Goal: Task Accomplishment & Management: Manage account settings

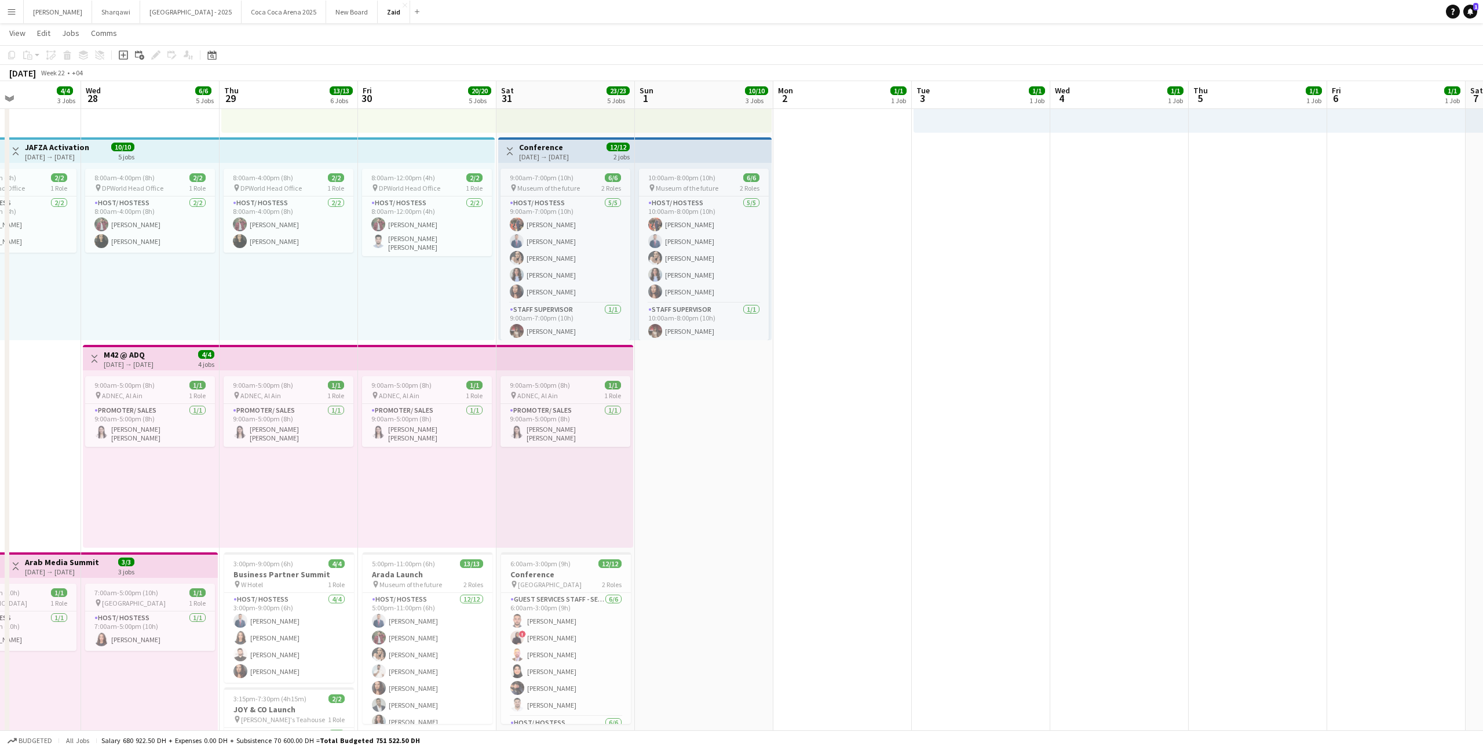
scroll to position [0, 335]
click at [25, 15] on button "[PERSON_NAME]" at bounding box center [58, 12] width 68 height 23
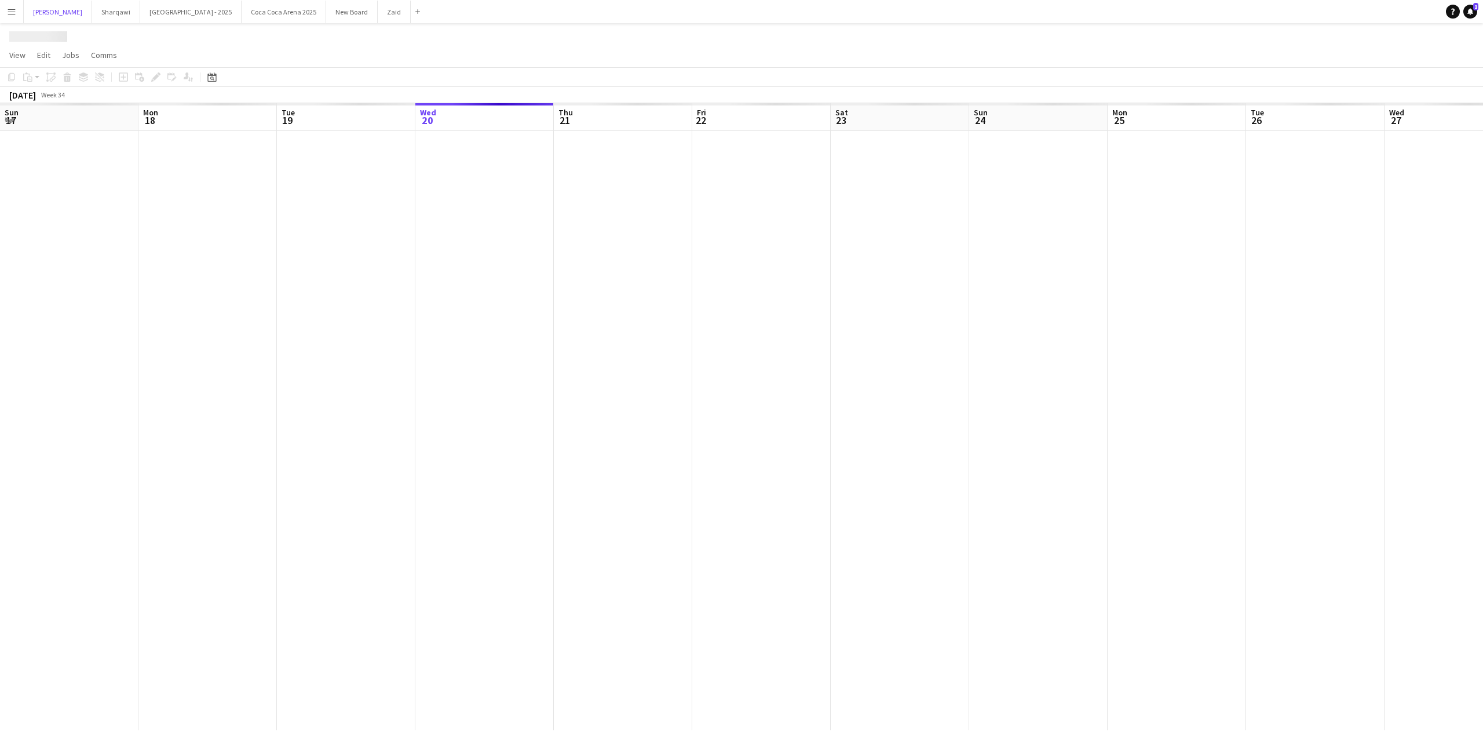
scroll to position [0, 277]
click at [16, 15] on button "Menu" at bounding box center [11, 11] width 23 height 23
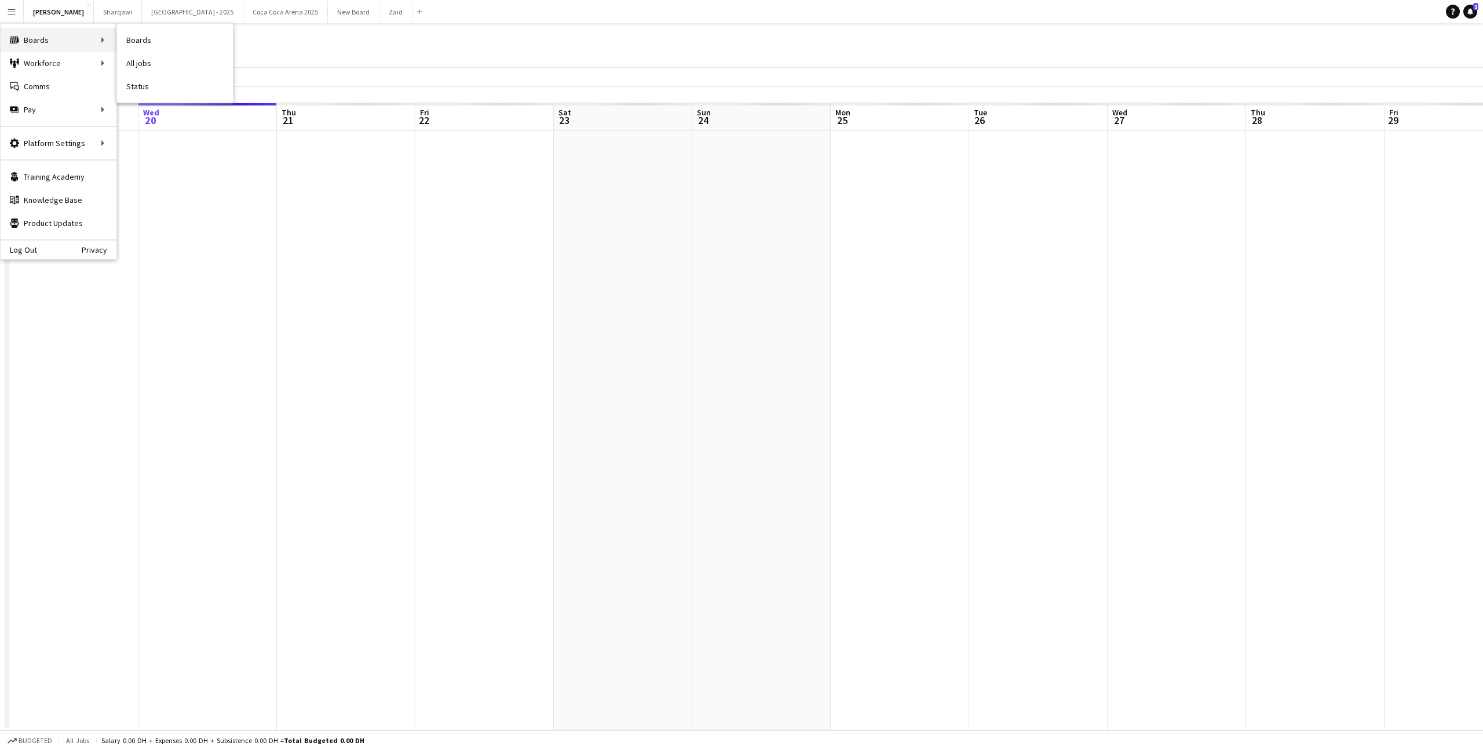
click at [53, 34] on div "Boards Boards" at bounding box center [59, 39] width 116 height 23
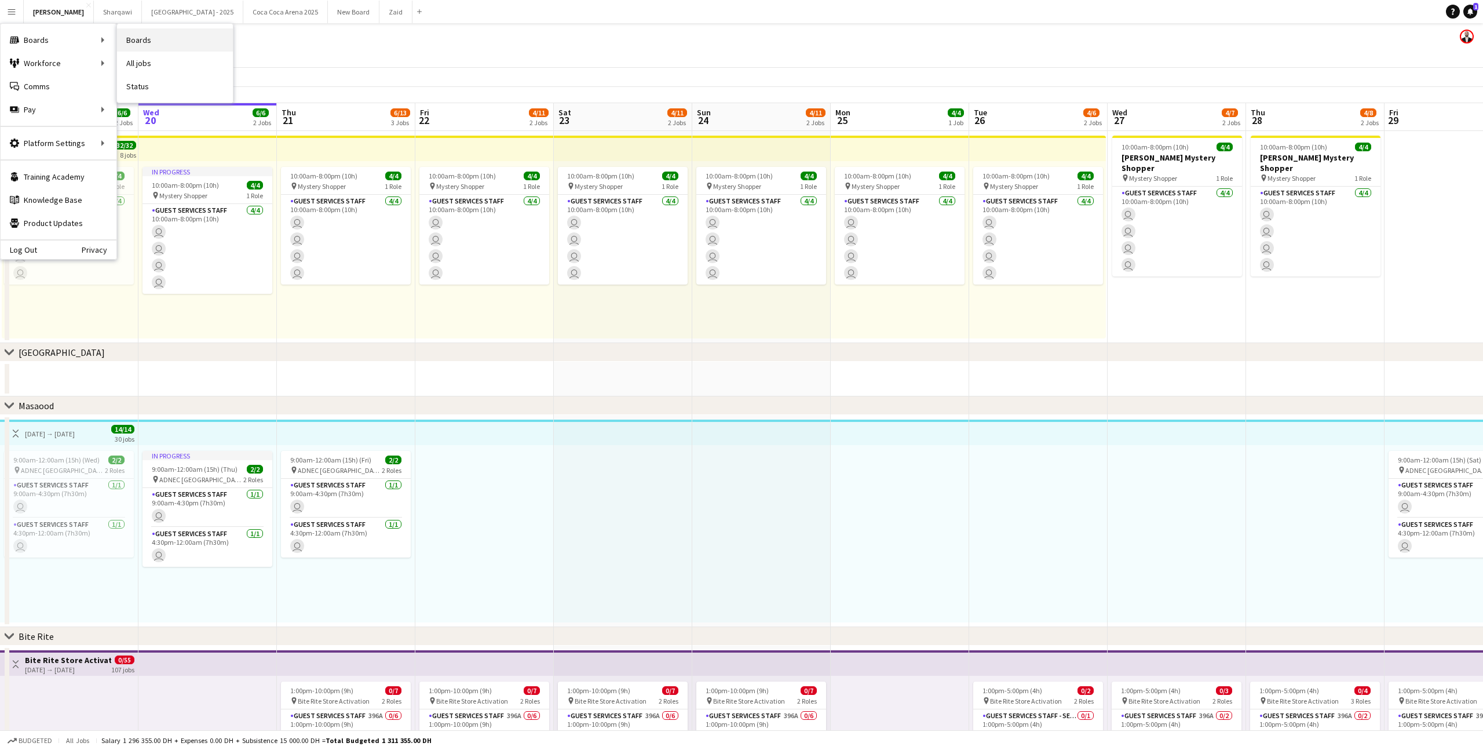
click at [132, 41] on link "Boards" at bounding box center [175, 39] width 116 height 23
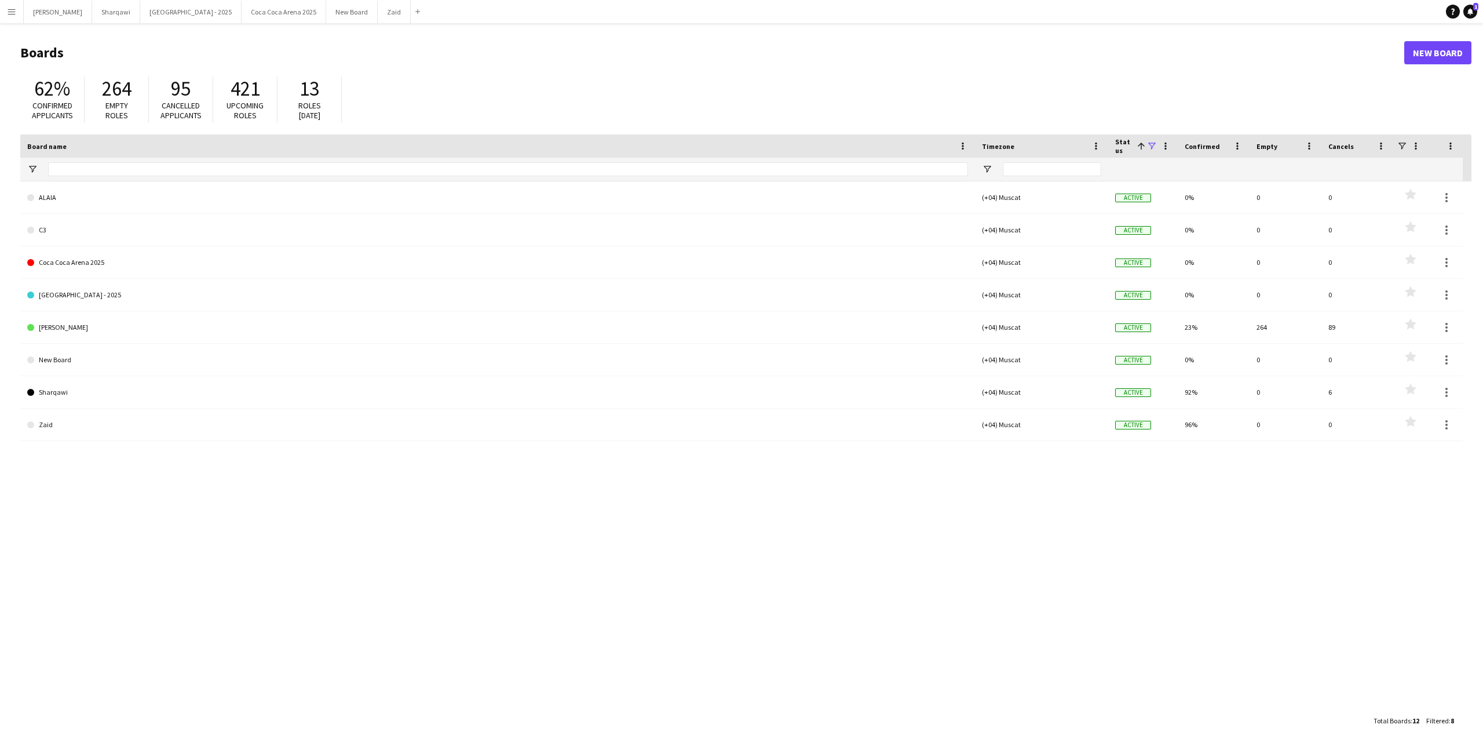
click at [21, 17] on button "Menu" at bounding box center [11, 11] width 23 height 23
click at [387, 584] on div "ALAIA (+04) Muscat Active 0% 0 0 Favourites C3 (+04) Muscat Active 0% 0 0 Favou…" at bounding box center [745, 445] width 1451 height 528
click at [1150, 141] on span at bounding box center [1151, 146] width 10 height 10
click at [1179, 217] on div "Archived" at bounding box center [1211, 218] width 92 height 9
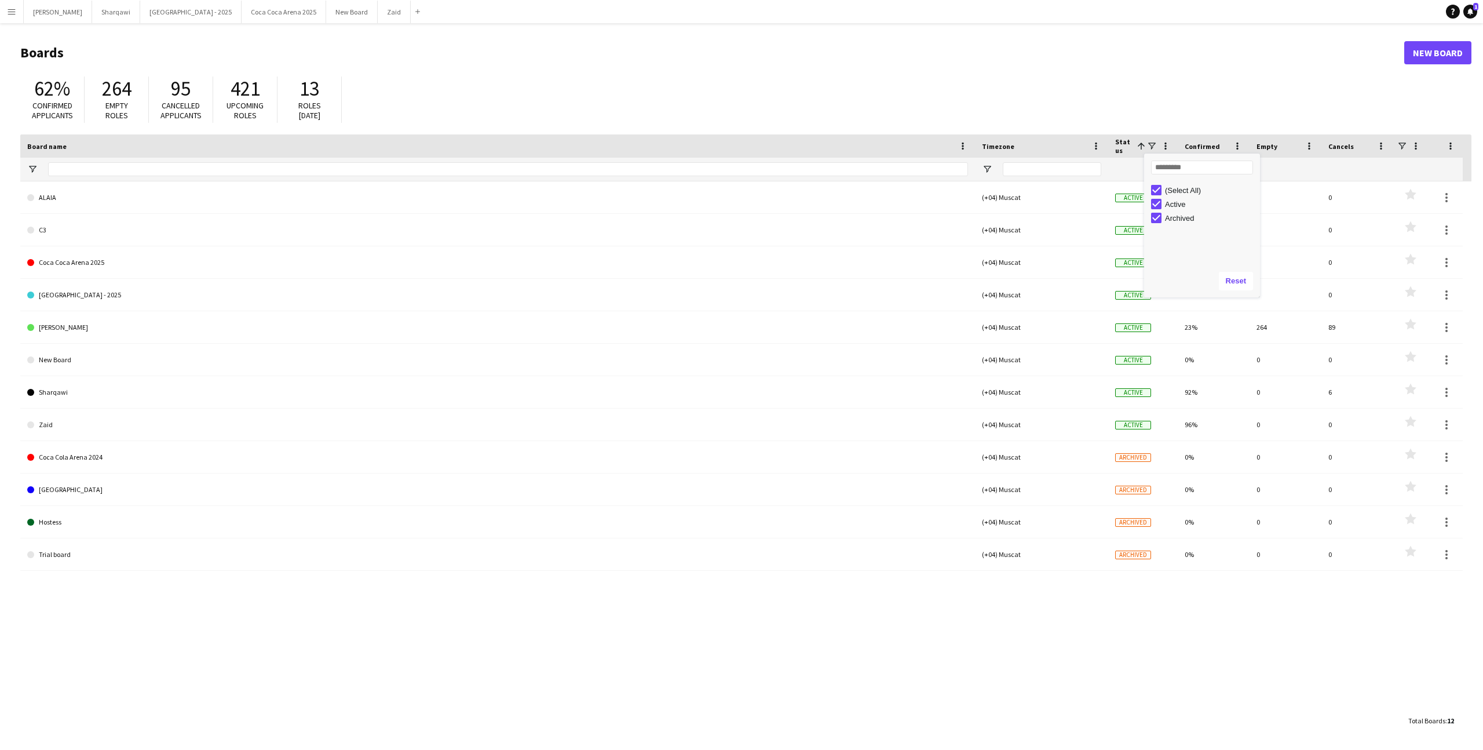
click at [1105, 96] on div "62% Confirmed applicants 264 Empty roles 95 Cancelled applicants 421 Upcoming r…" at bounding box center [745, 103] width 1451 height 64
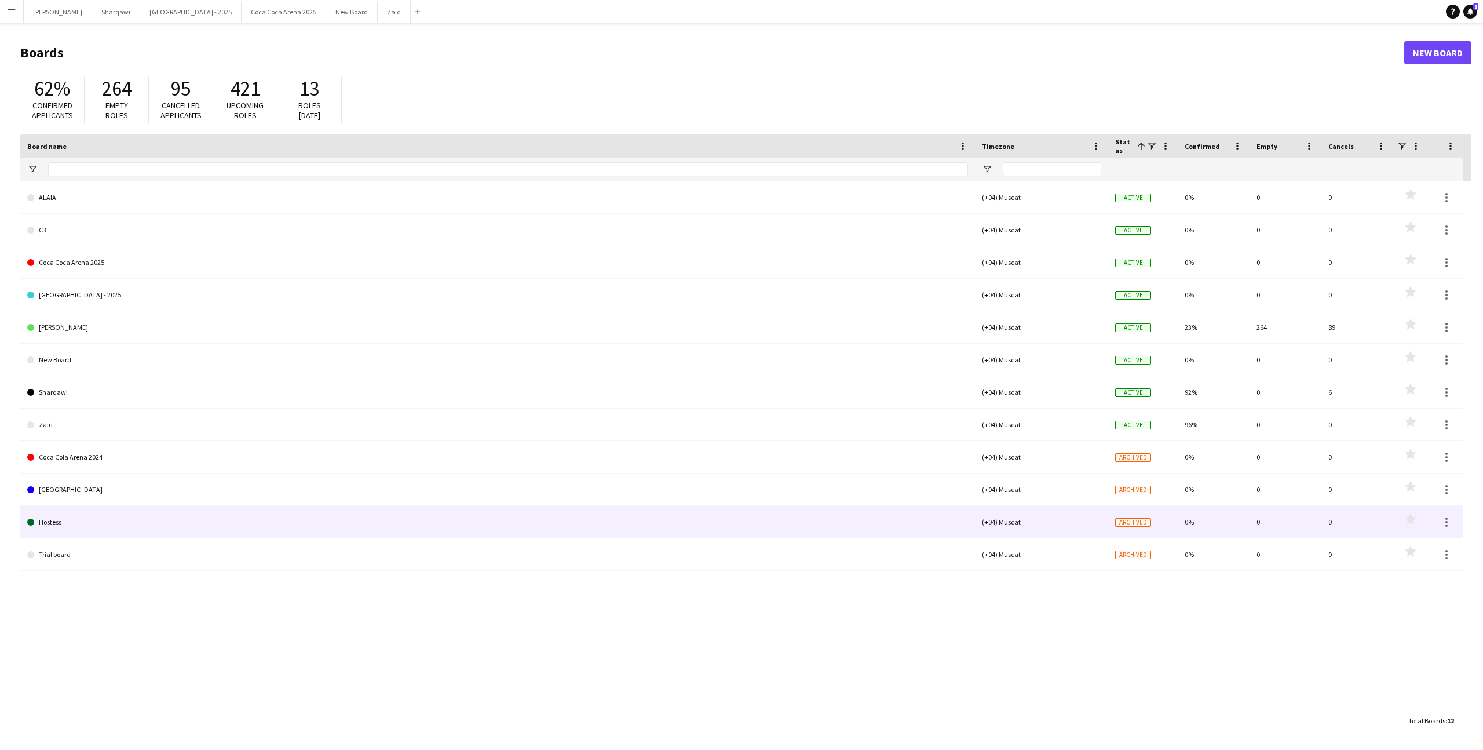
click at [629, 530] on link "Hostess" at bounding box center [497, 522] width 941 height 32
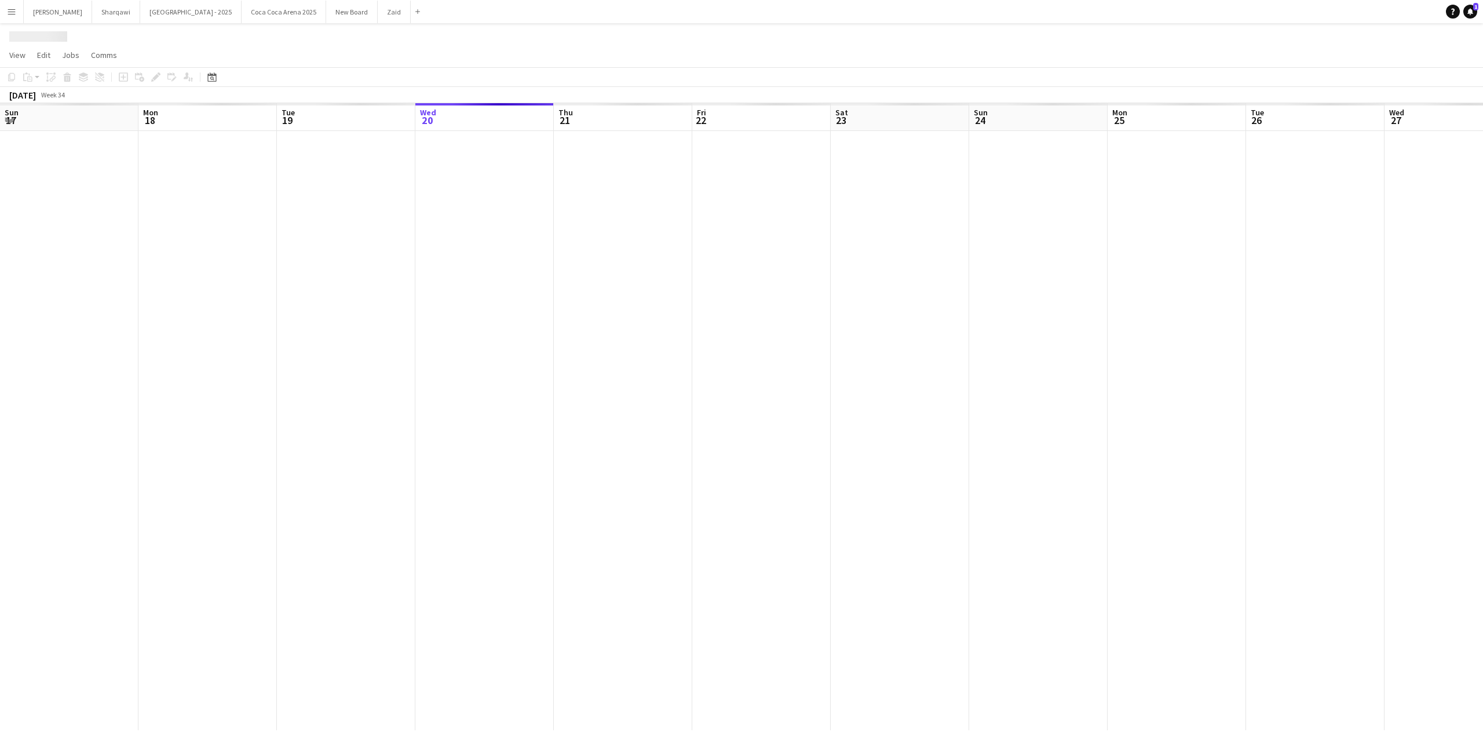
scroll to position [0, 277]
click at [67, 96] on span "Week 34" at bounding box center [52, 94] width 29 height 9
click at [209, 77] on icon "Date picker" at bounding box center [211, 76] width 9 height 9
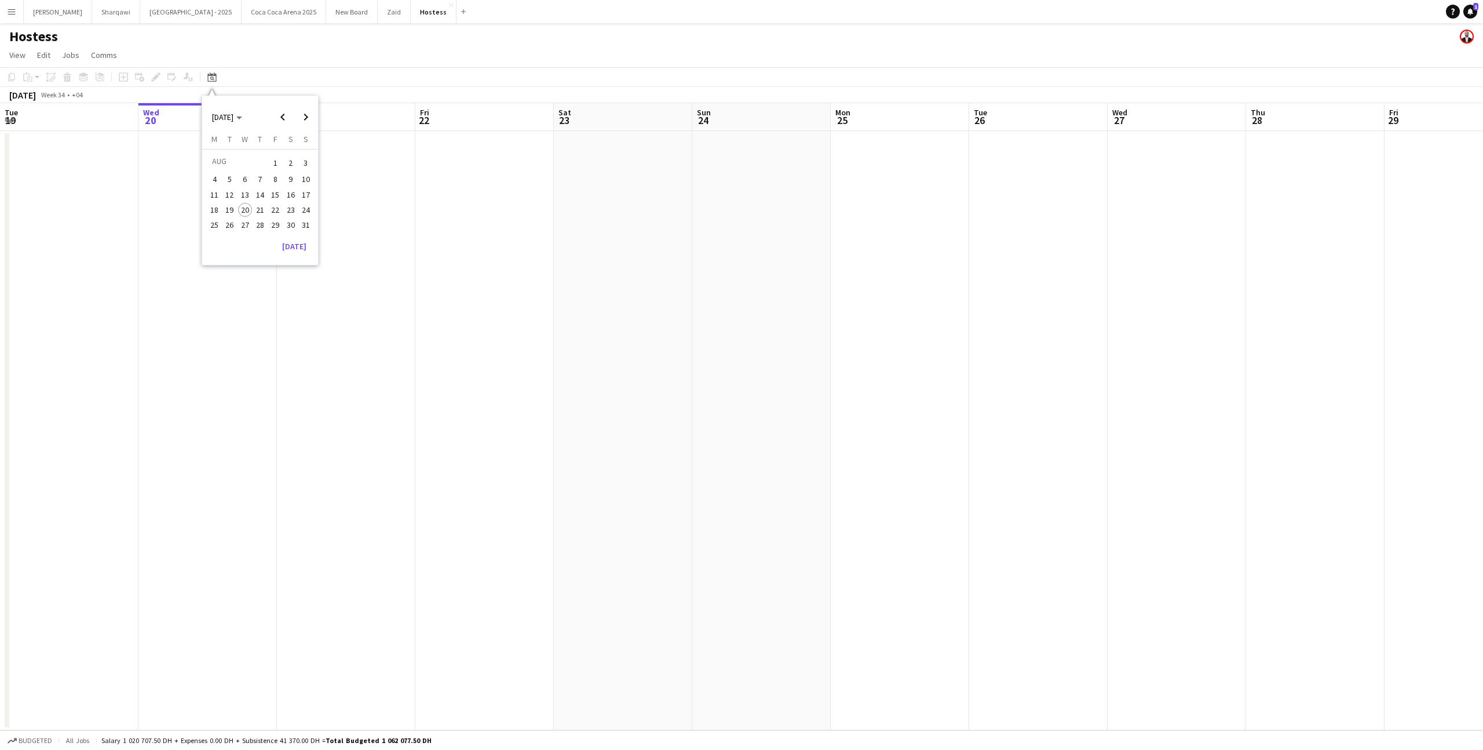
click at [258, 116] on div "[DATE] [DATE]" at bounding box center [260, 116] width 115 height 23
click at [242, 116] on span "[DATE]" at bounding box center [227, 117] width 30 height 10
click at [224, 177] on span "2024" at bounding box center [220, 177] width 24 height 14
click at [246, 186] on span "OCT" at bounding box center [247, 192] width 24 height 14
click at [290, 193] on span "12" at bounding box center [291, 192] width 14 height 14
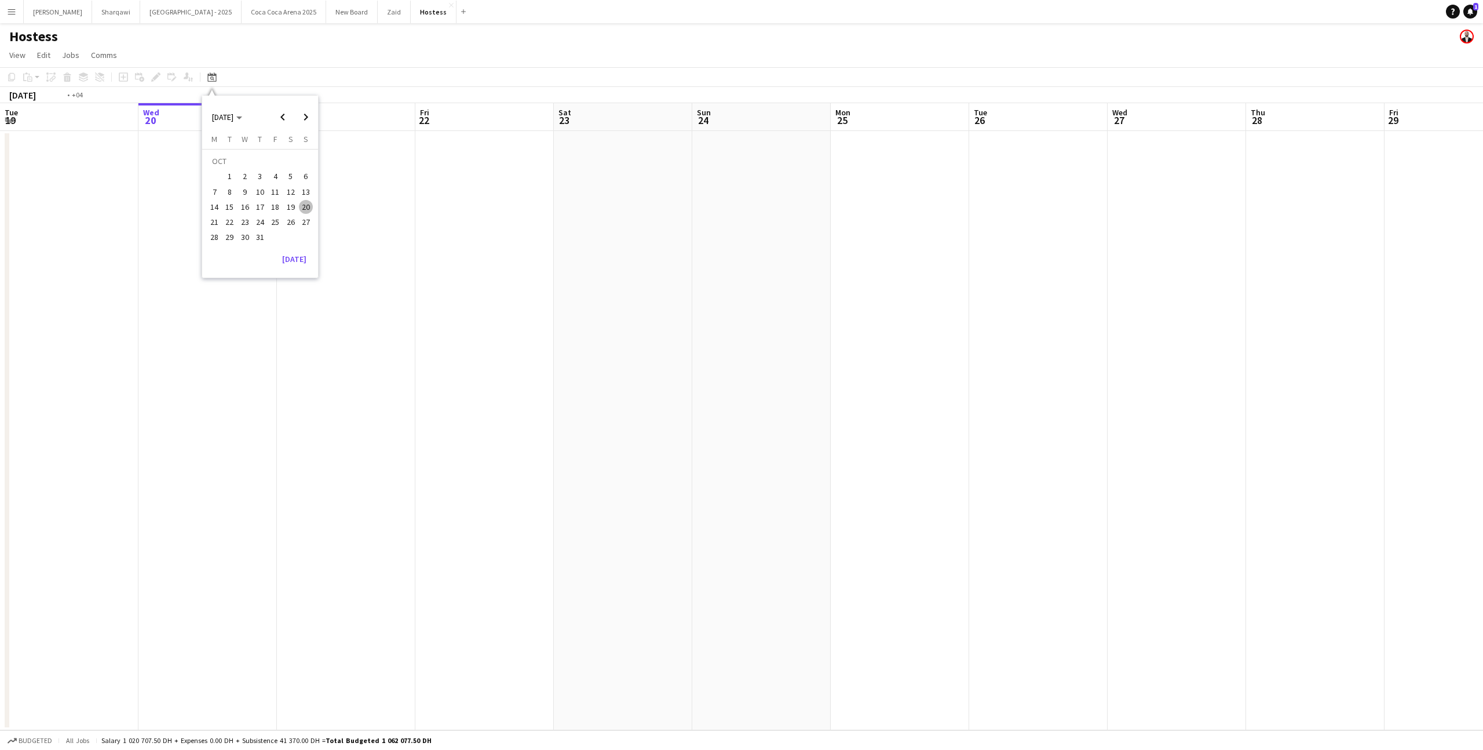
scroll to position [0, 398]
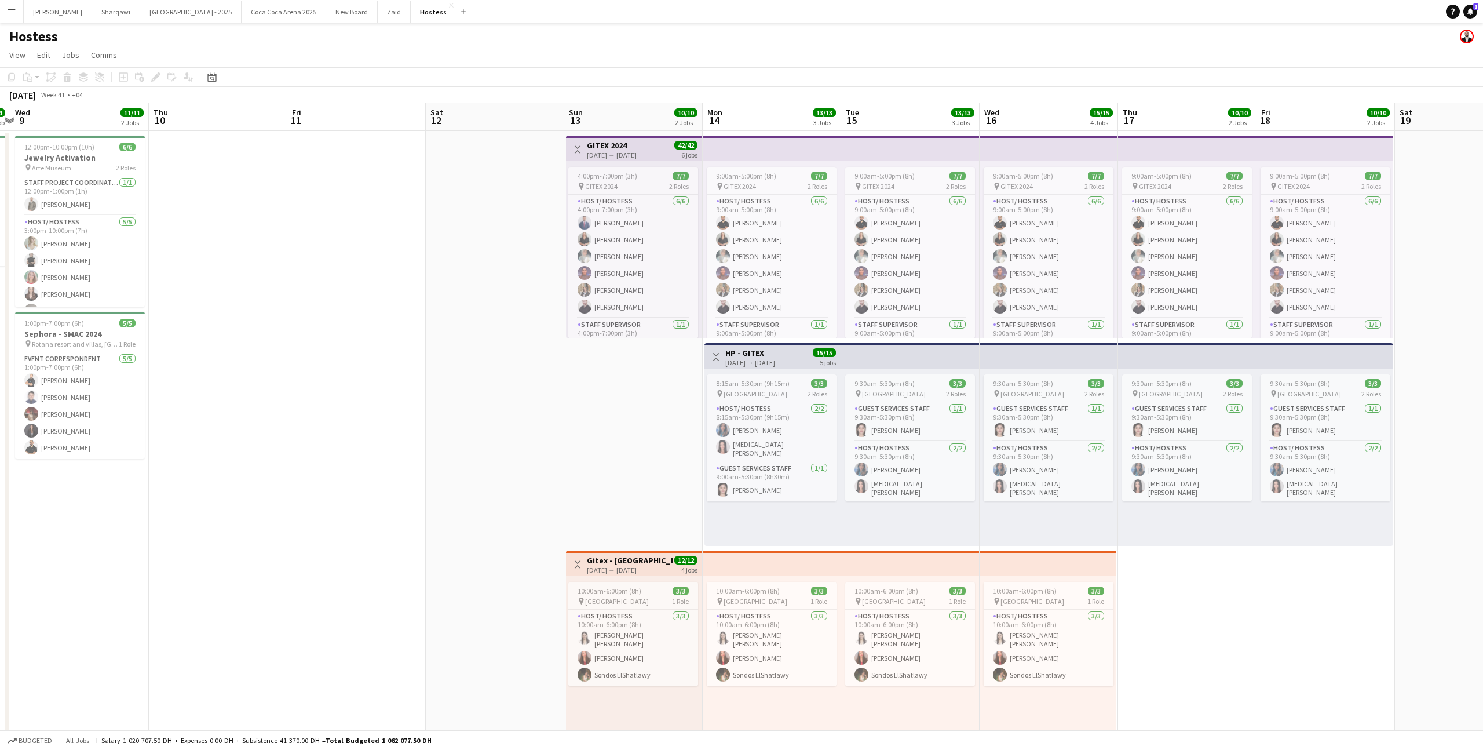
click at [614, 153] on div "[DATE] → [DATE]" at bounding box center [612, 155] width 50 height 9
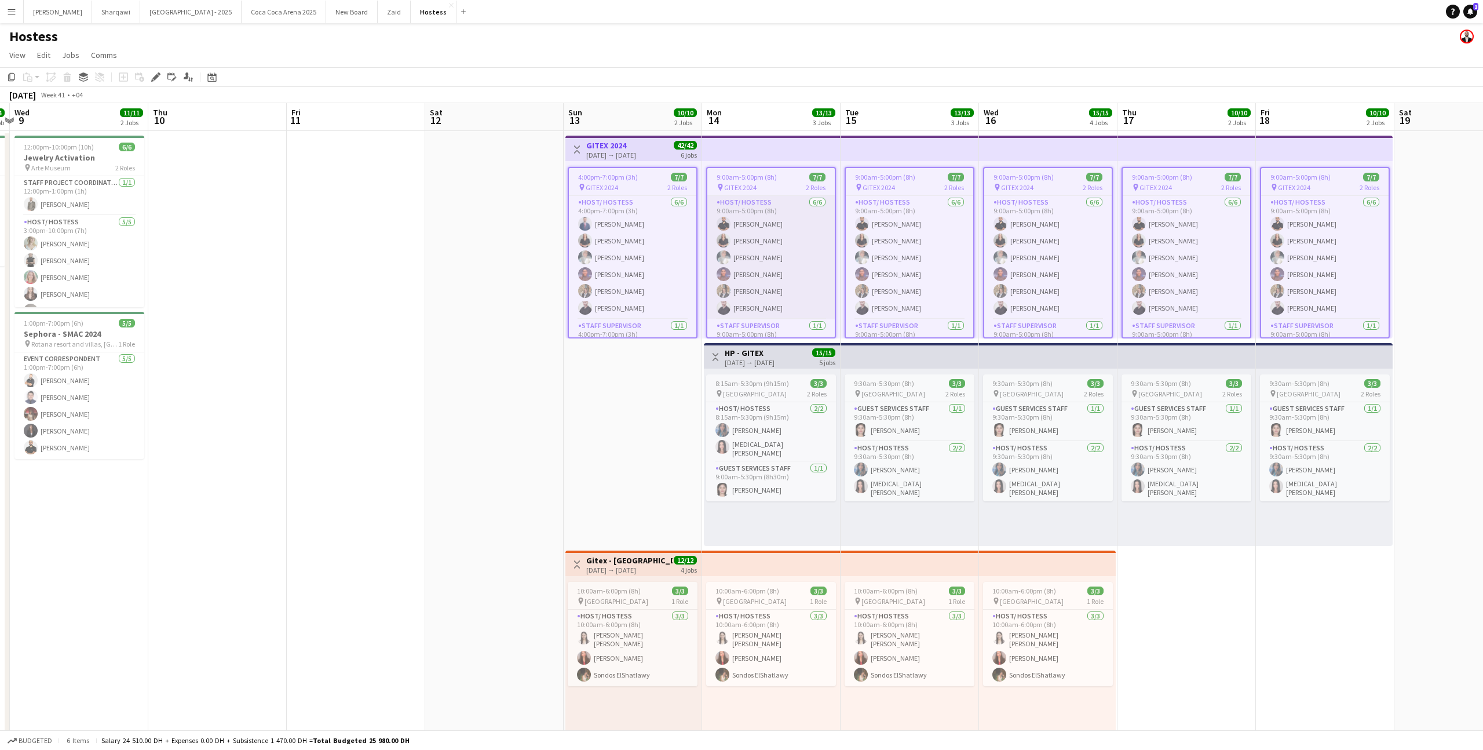
click at [831, 291] on app-card-role "Host/ Hostess [DATE] 9:00am-5:00pm (8h) [PERSON_NAME] [PERSON_NAME] Enji [PERSO…" at bounding box center [770, 257] width 127 height 123
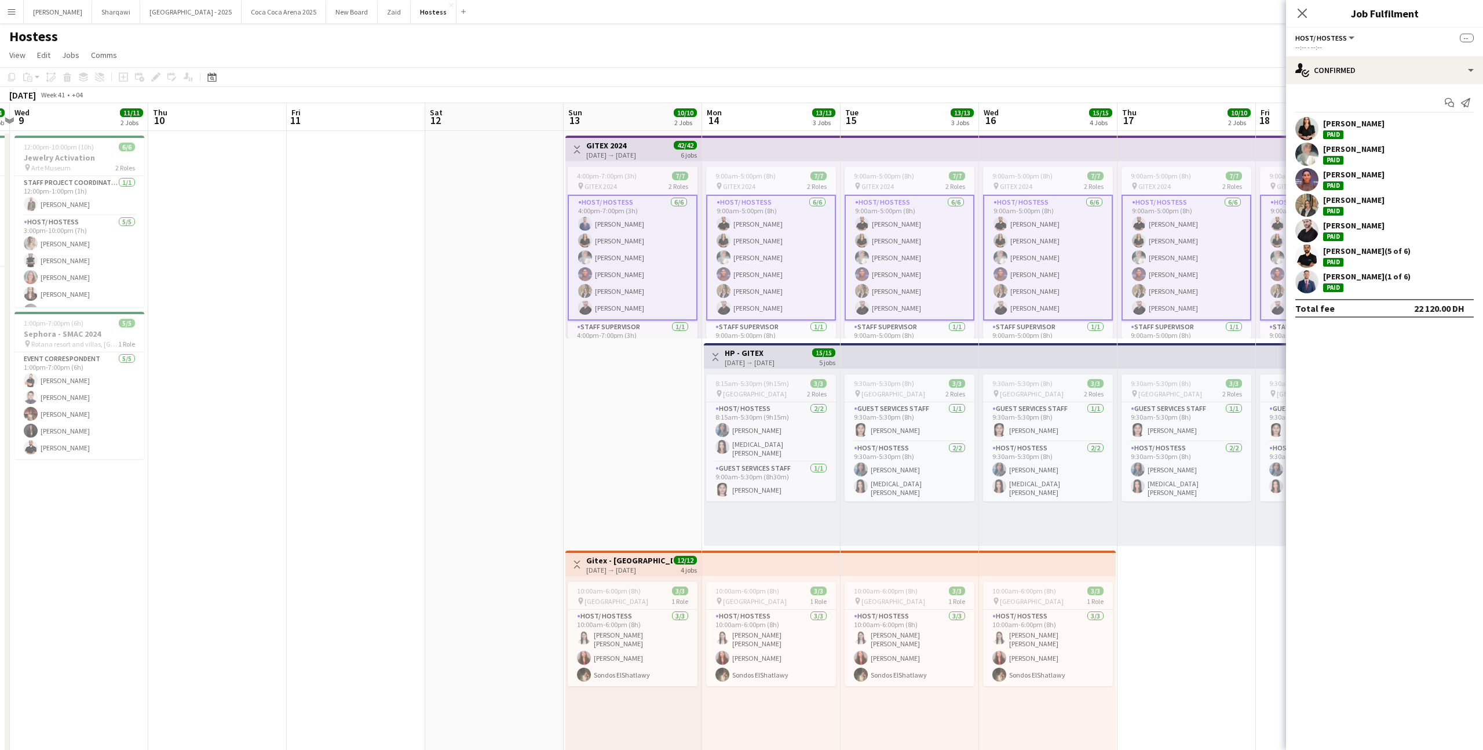
click at [627, 359] on app-date-cell "Toggle View GITEX 2024 [DATE] → [DATE] 42/42 6 jobs 4:00pm-7:00pm (3h) 7/7 pin …" at bounding box center [633, 505] width 138 height 748
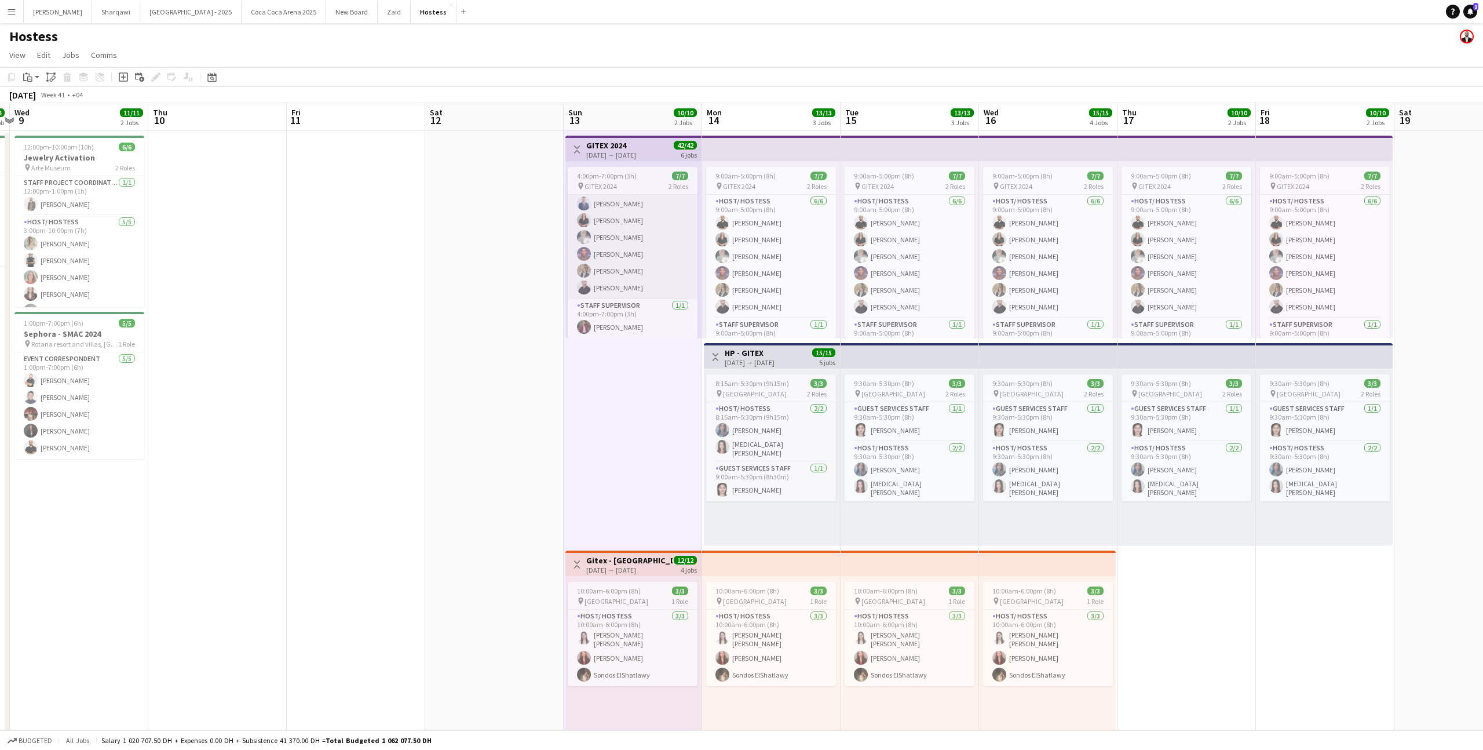
scroll to position [0, 0]
click at [378, 15] on button "Zaid Close" at bounding box center [394, 12] width 33 height 23
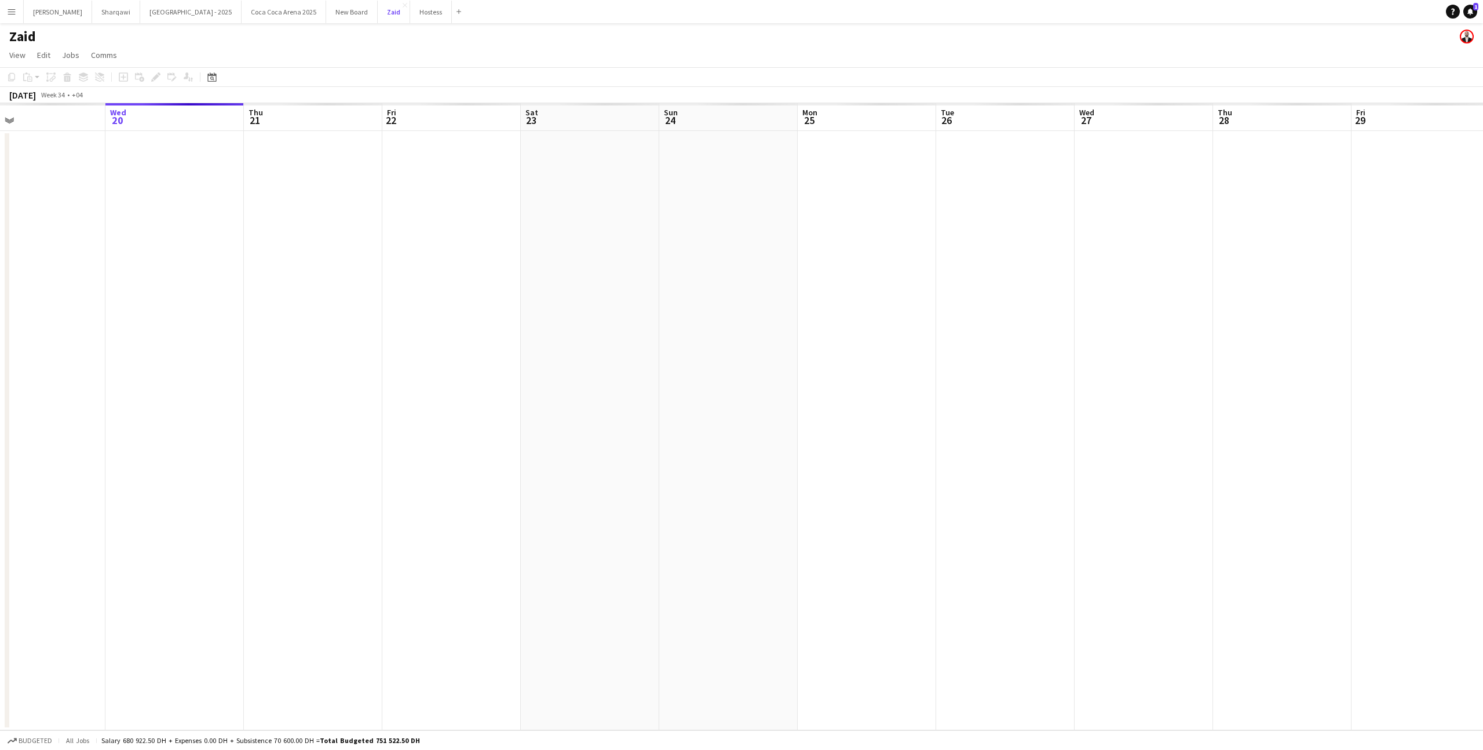
scroll to position [0, 328]
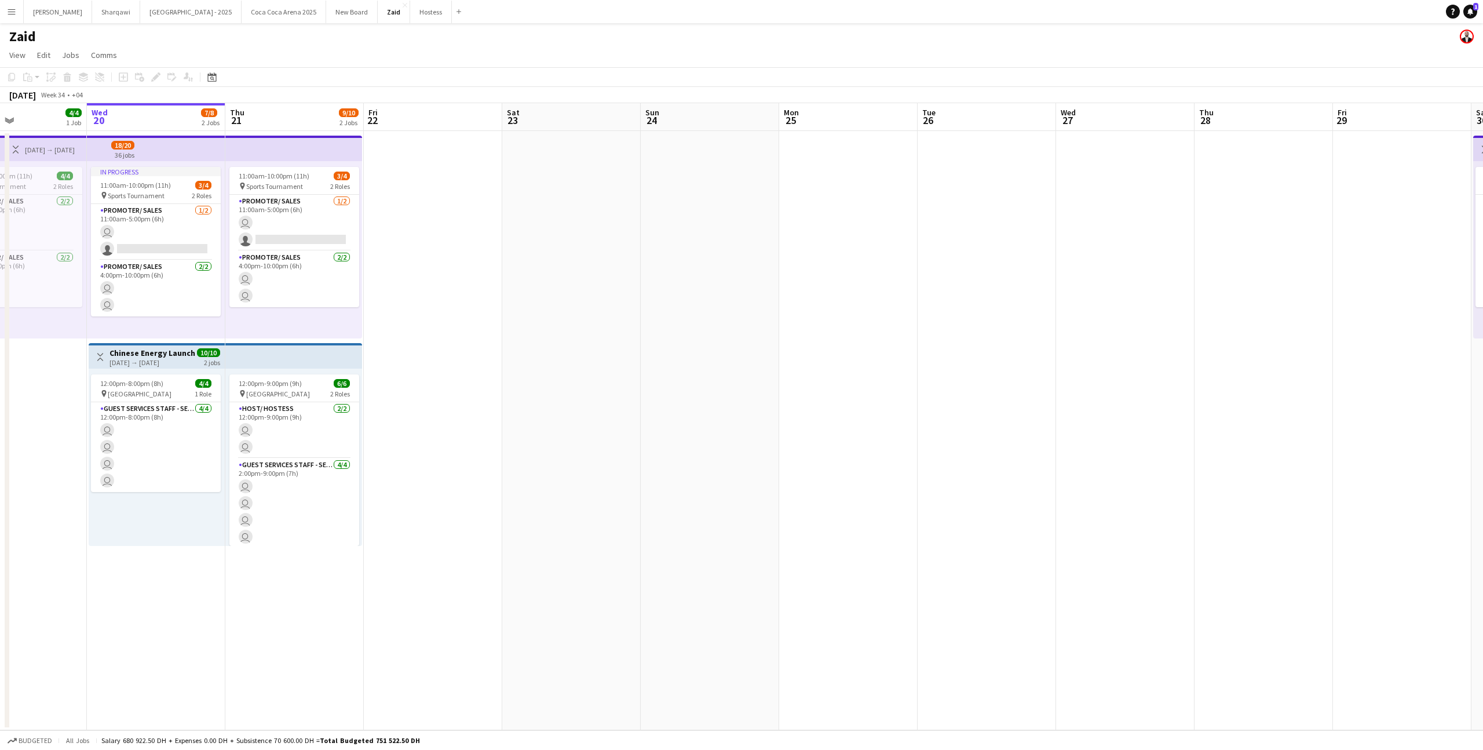
click at [61, 94] on span "Week 34" at bounding box center [52, 94] width 29 height 9
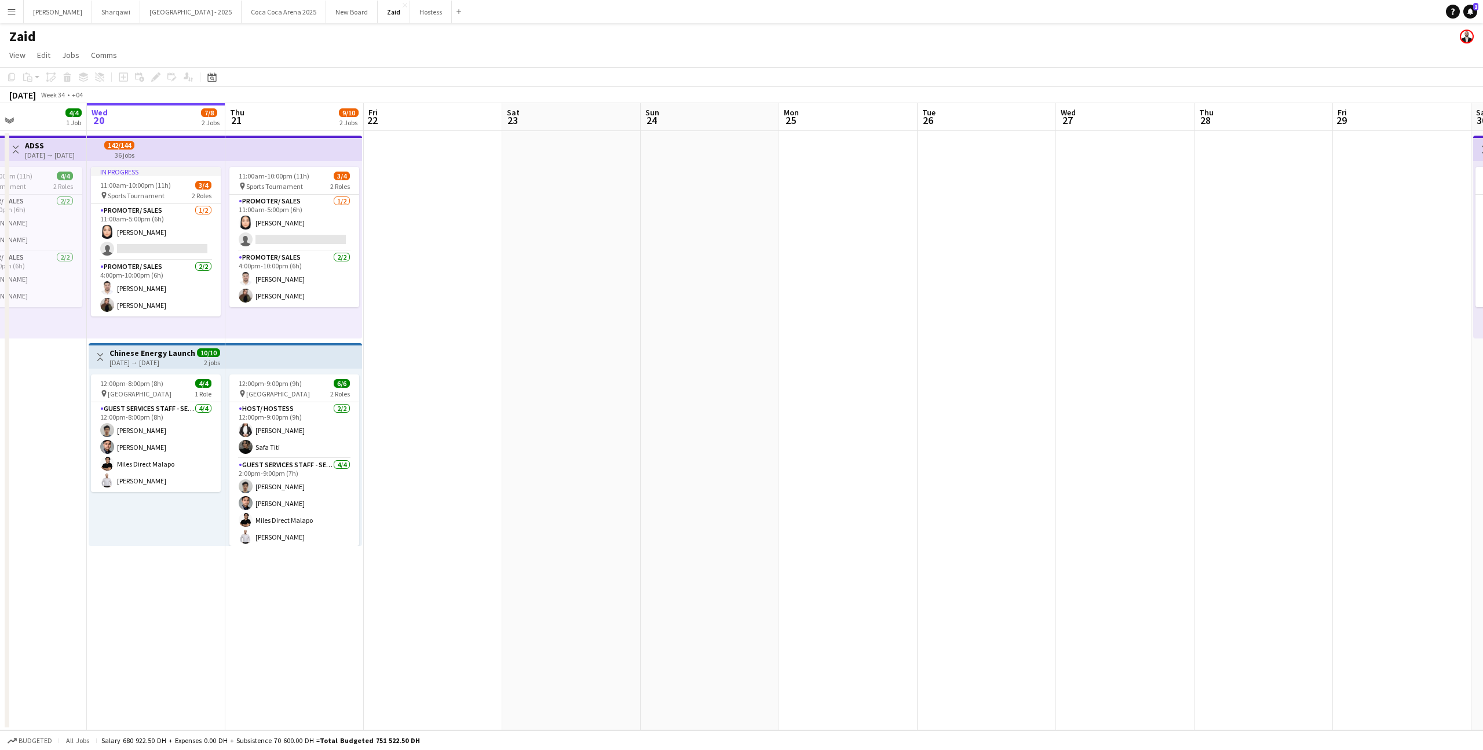
click at [204, 72] on div "Date picker [DATE] [DATE] [DATE] M [DATE] T [DATE] W [DATE] T [DATE] F [DATE] S…" at bounding box center [208, 77] width 26 height 14
click at [212, 76] on icon at bounding box center [212, 78] width 4 height 4
click at [303, 122] on span "Next month" at bounding box center [305, 116] width 23 height 23
click at [303, 121] on span "Next month" at bounding box center [305, 116] width 23 height 23
click at [217, 206] on span "13" at bounding box center [214, 207] width 14 height 14
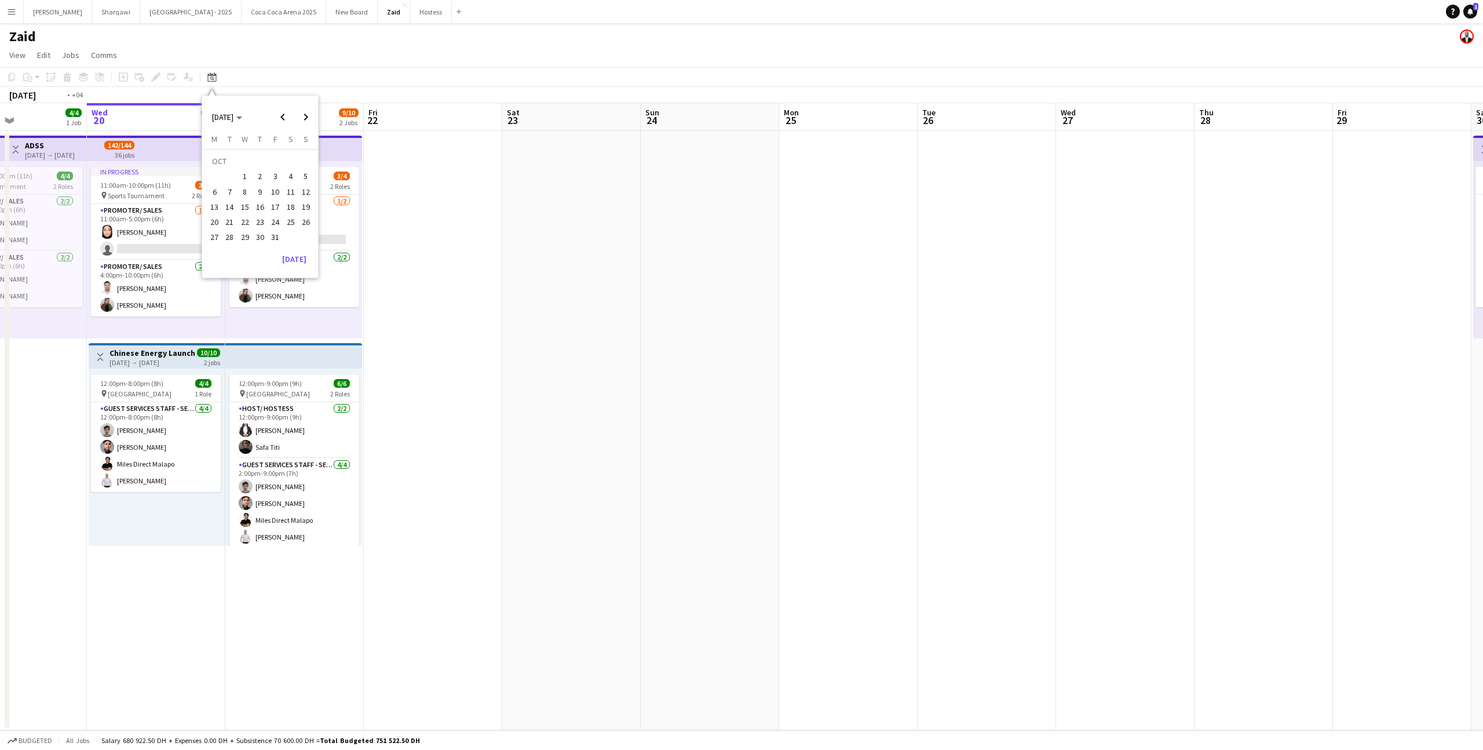
scroll to position [0, 398]
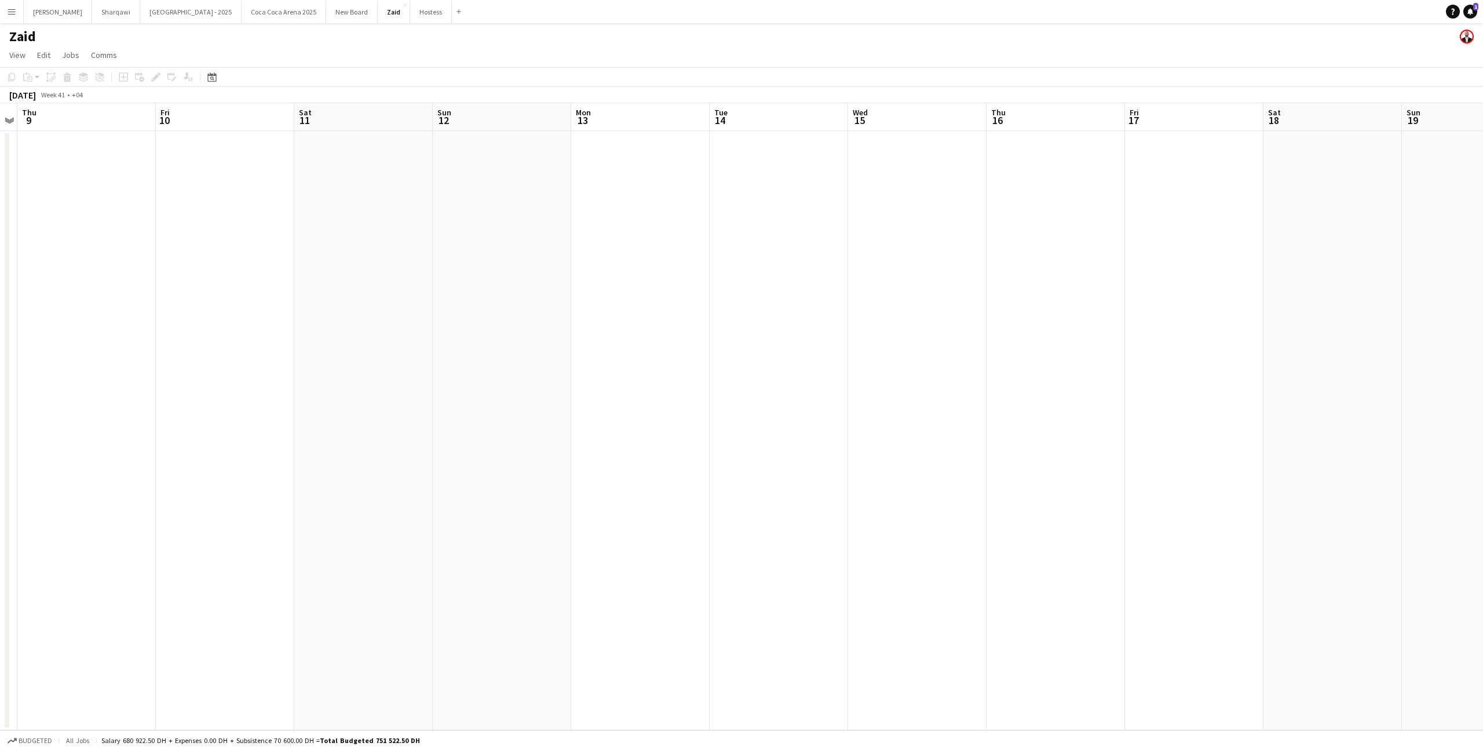
click at [627, 184] on app-date-cell at bounding box center [640, 430] width 138 height 599
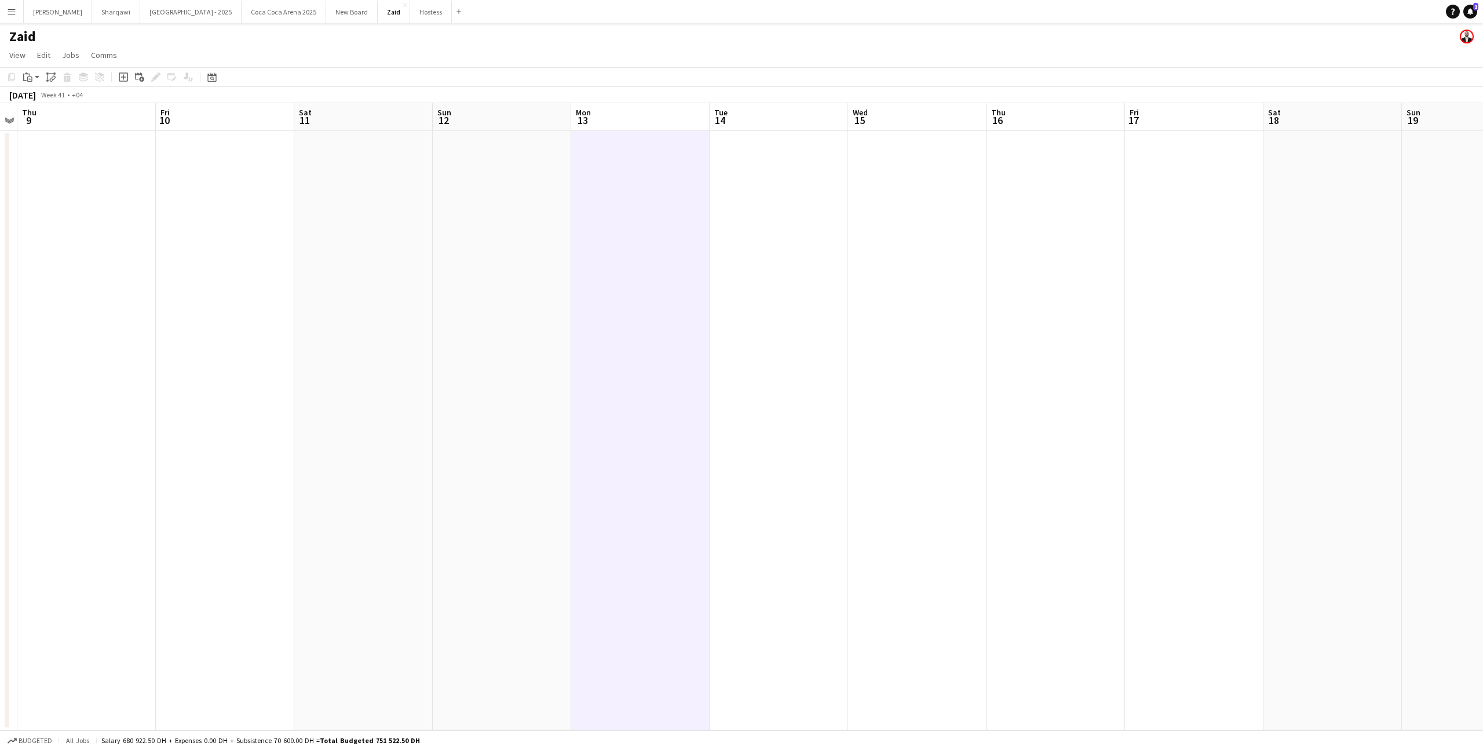
click at [564, 181] on app-date-cell at bounding box center [502, 430] width 138 height 599
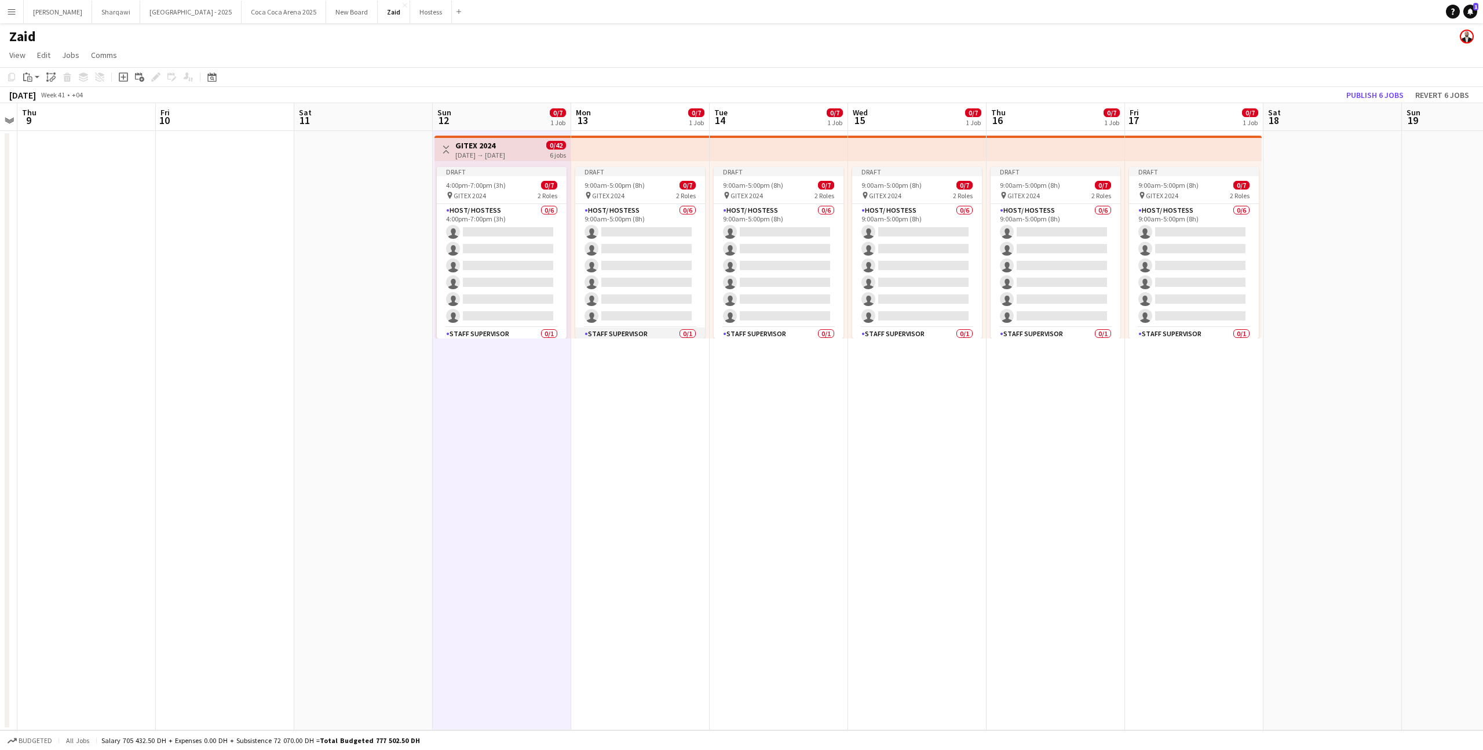
click at [596, 330] on app-card-role "Staff Supervisor 0/1 9:00am-5:00pm (8h) single-neutral-actions" at bounding box center [640, 346] width 130 height 39
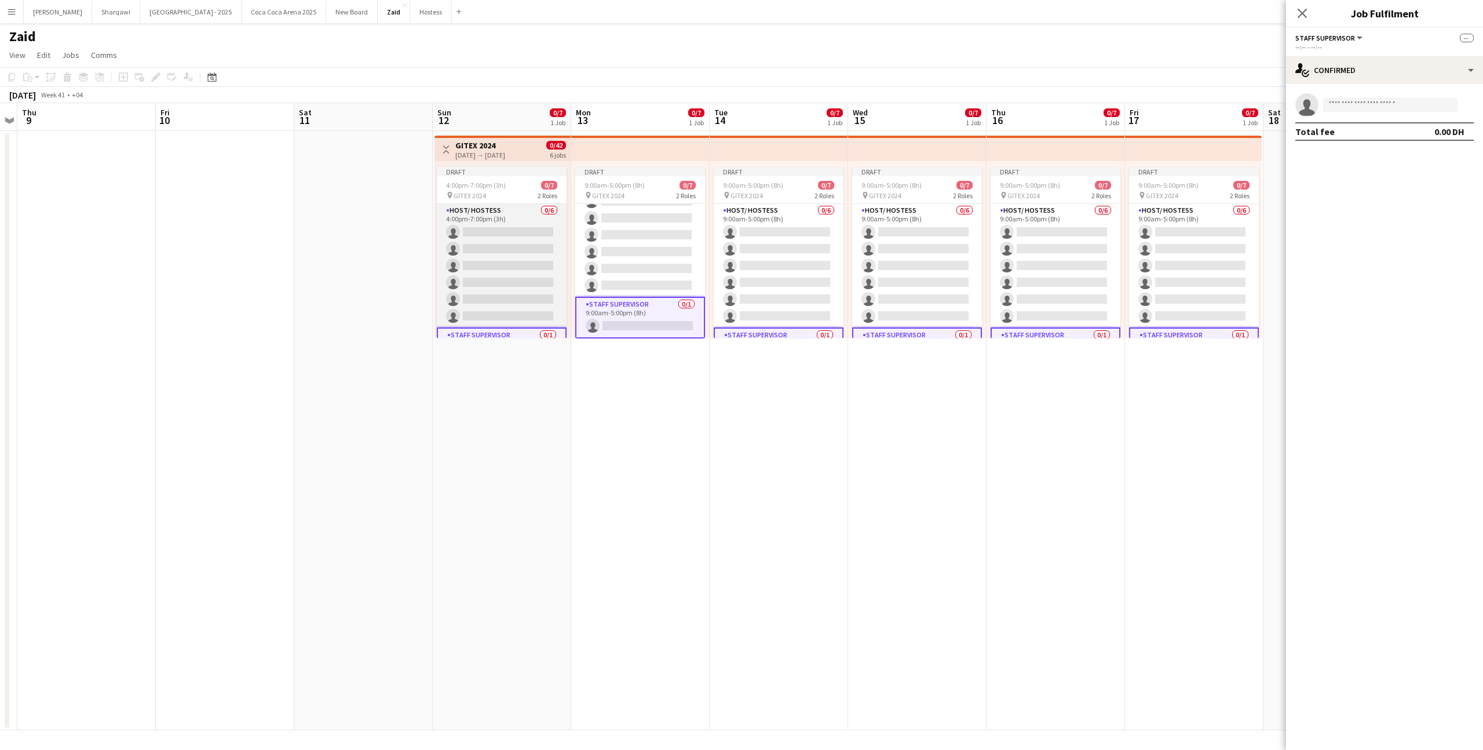
scroll to position [31, 0]
click at [564, 202] on app-job-card "Draft 4:00pm-7:00pm (3h) 0/7 pin GITEX 2024 2 Roles Host/ Hostess 0/6 4:00pm-7:…" at bounding box center [502, 252] width 130 height 171
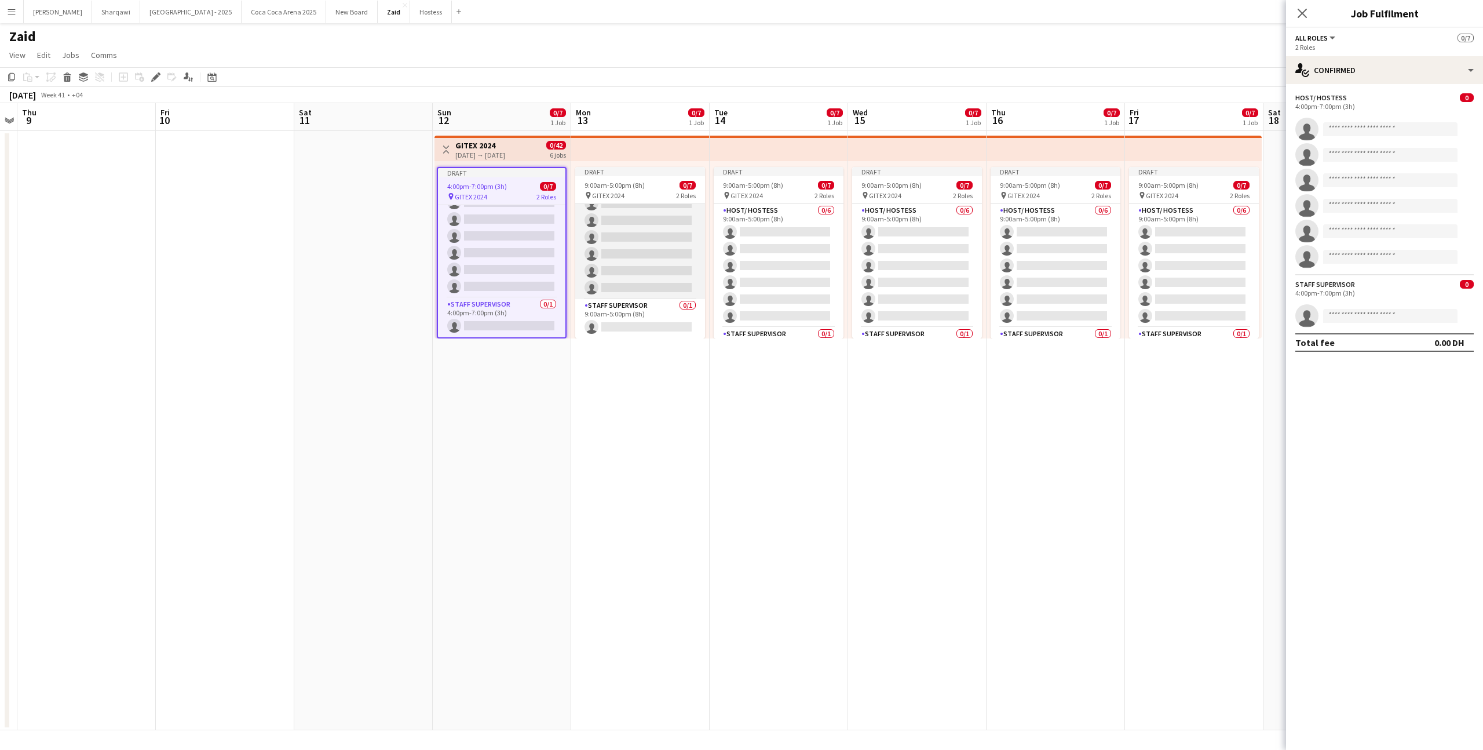
click at [601, 242] on app-card-role "Host/ Hostess 0/6 9:00am-5:00pm (8h) single-neutral-actions single-neutral-acti…" at bounding box center [640, 237] width 130 height 123
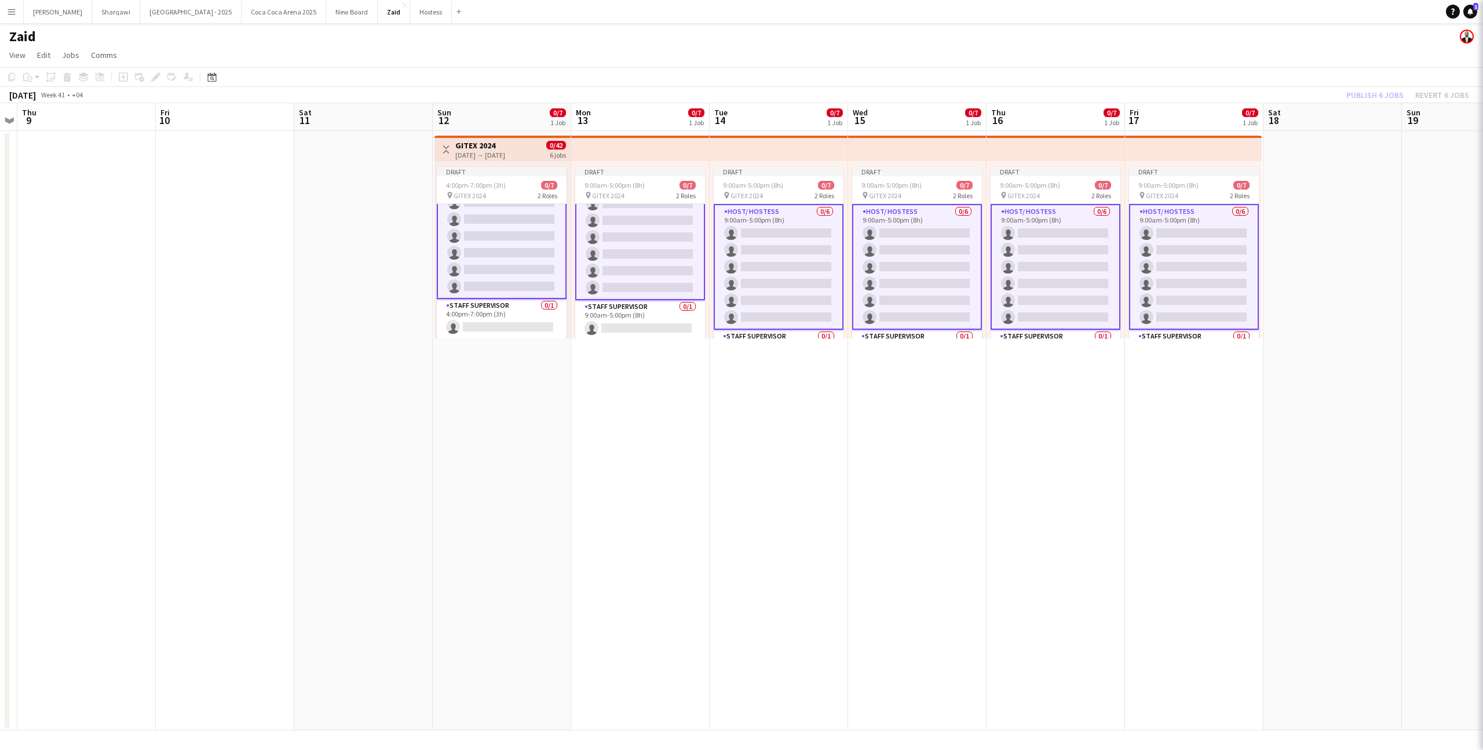
click at [521, 235] on app-card-role "Host/ Hostess 0/6 4:00pm-7:00pm (3h) single-neutral-actions single-neutral-acti…" at bounding box center [502, 236] width 130 height 126
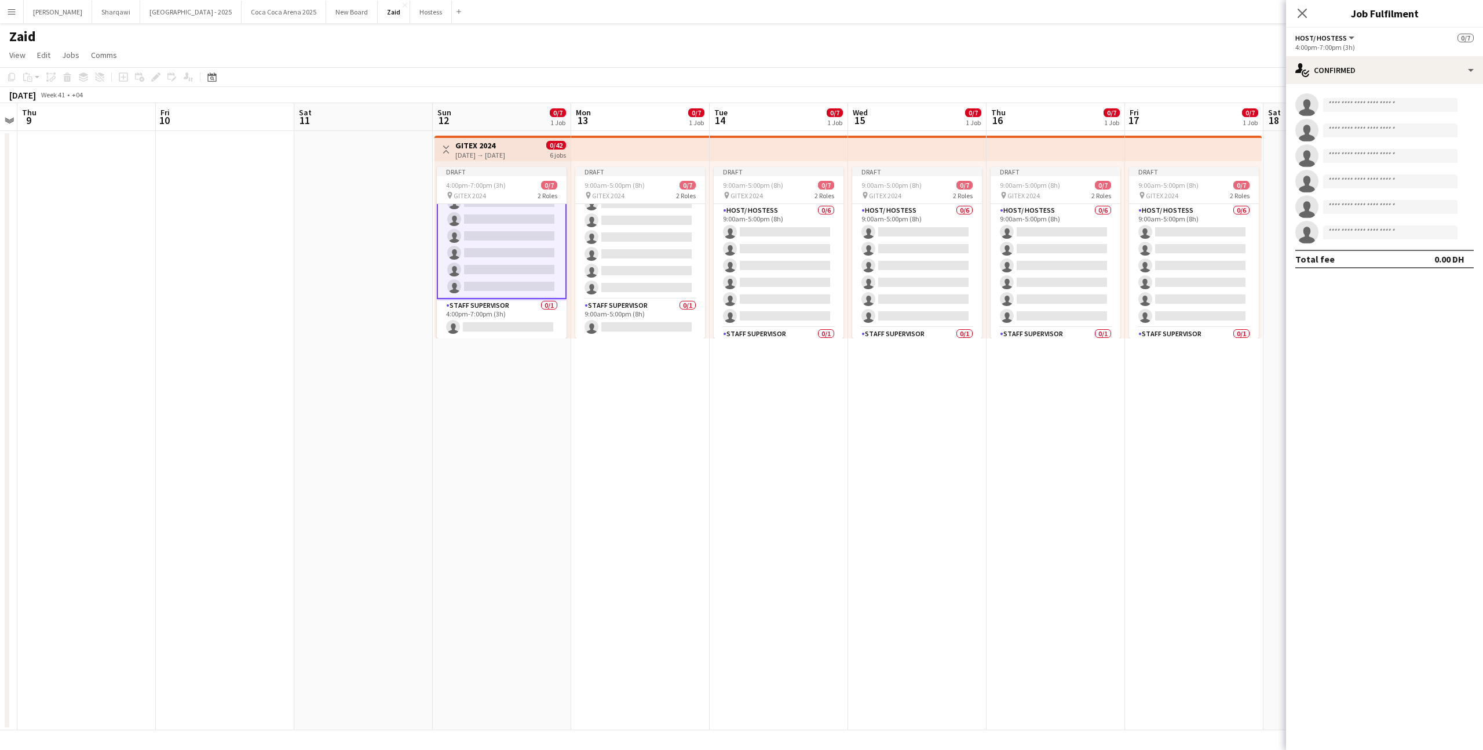
scroll to position [28, 0]
click at [541, 302] on app-card-role "Staff Supervisor 0/1 4:00pm-7:00pm (3h) single-neutral-actions" at bounding box center [502, 318] width 130 height 39
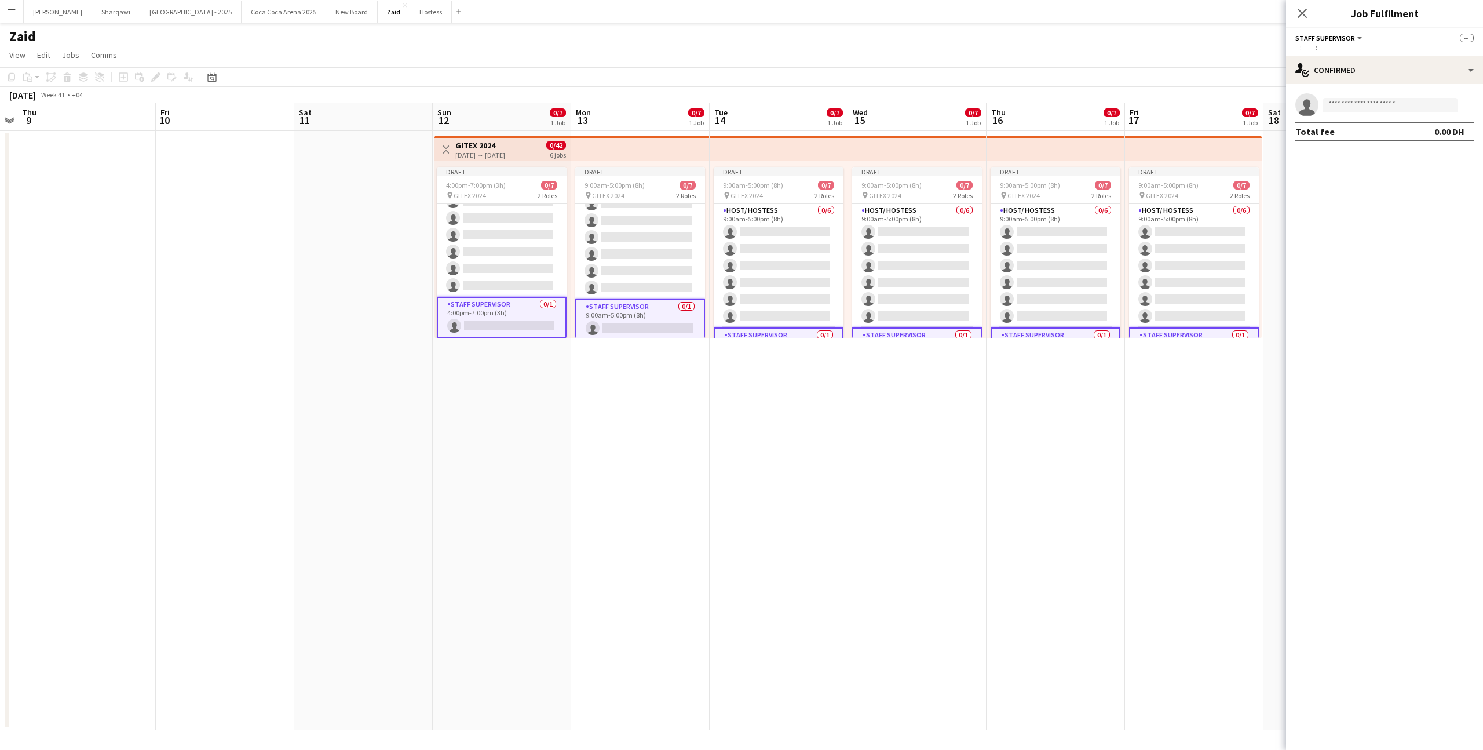
scroll to position [30, 0]
click at [552, 200] on app-job-card "Draft 4:00pm-7:00pm (3h) 0/7 pin GITEX 2024 2 Roles Host/ Hostess 0/6 4:00pm-7:…" at bounding box center [502, 252] width 130 height 171
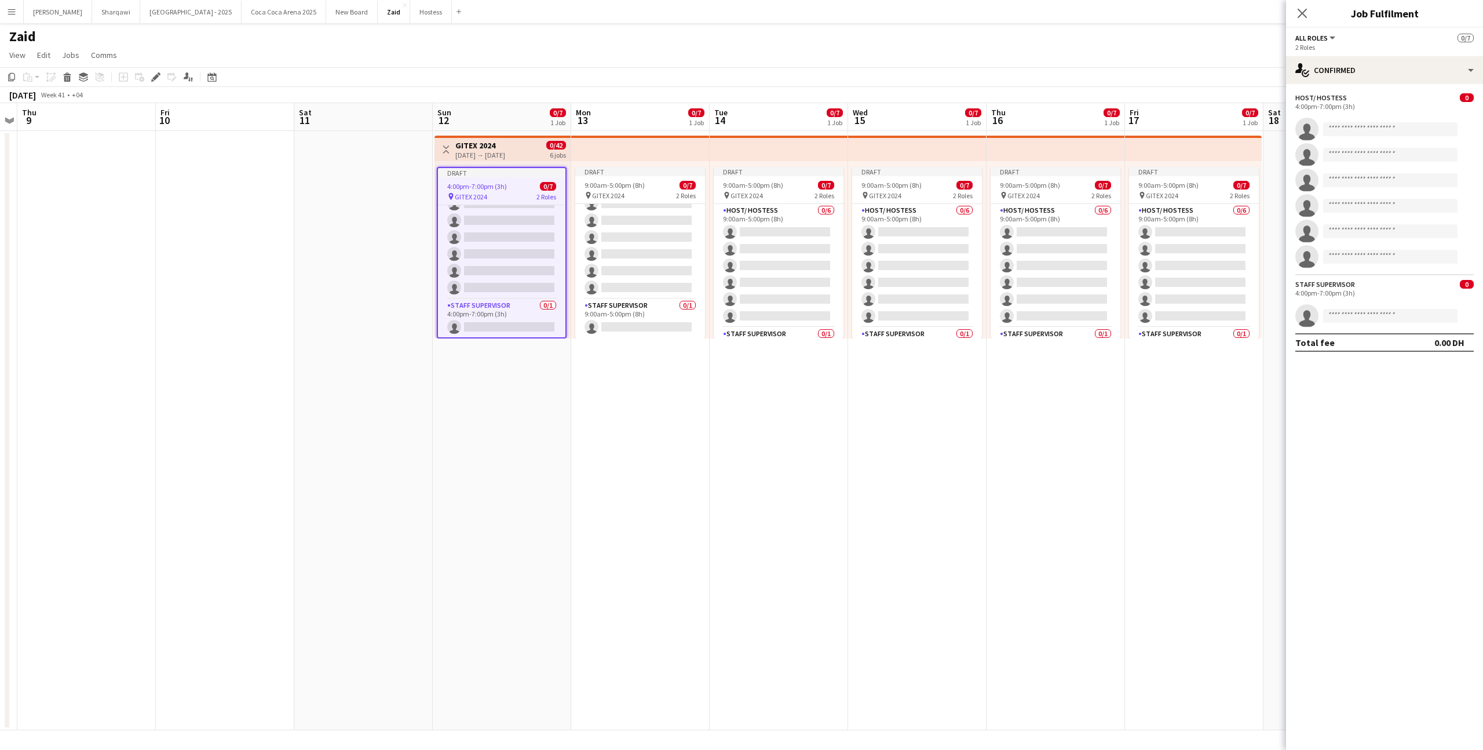
click at [588, 377] on app-date-cell "Draft 9:00am-5:00pm (8h) 0/7 pin GITEX 2024 2 Roles Host/ Hostess 0/6 9:00am-5:…" at bounding box center [640, 430] width 138 height 599
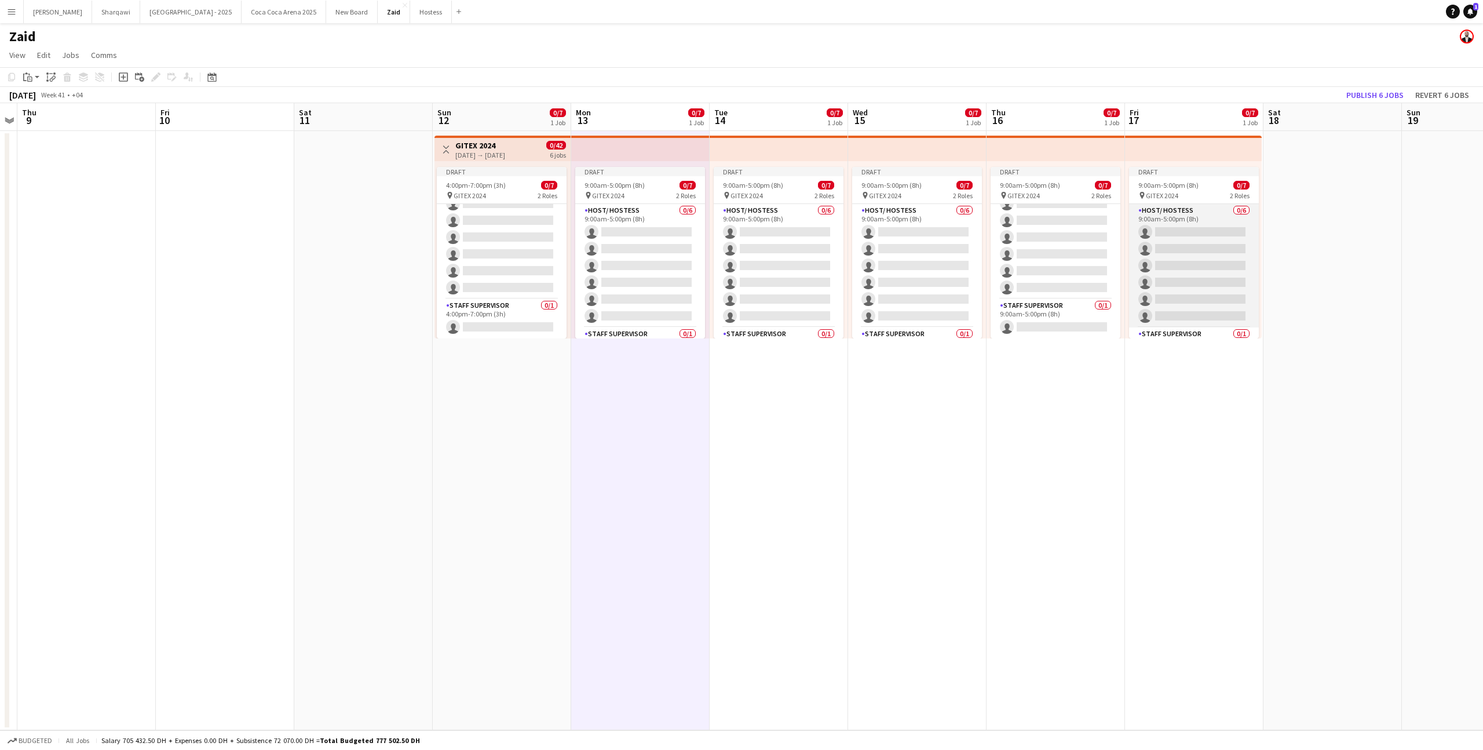
scroll to position [28, 0]
click at [1084, 323] on app-card-role "Staff Supervisor 0/1 9:00am-5:00pm (8h) single-neutral-actions" at bounding box center [1056, 318] width 130 height 39
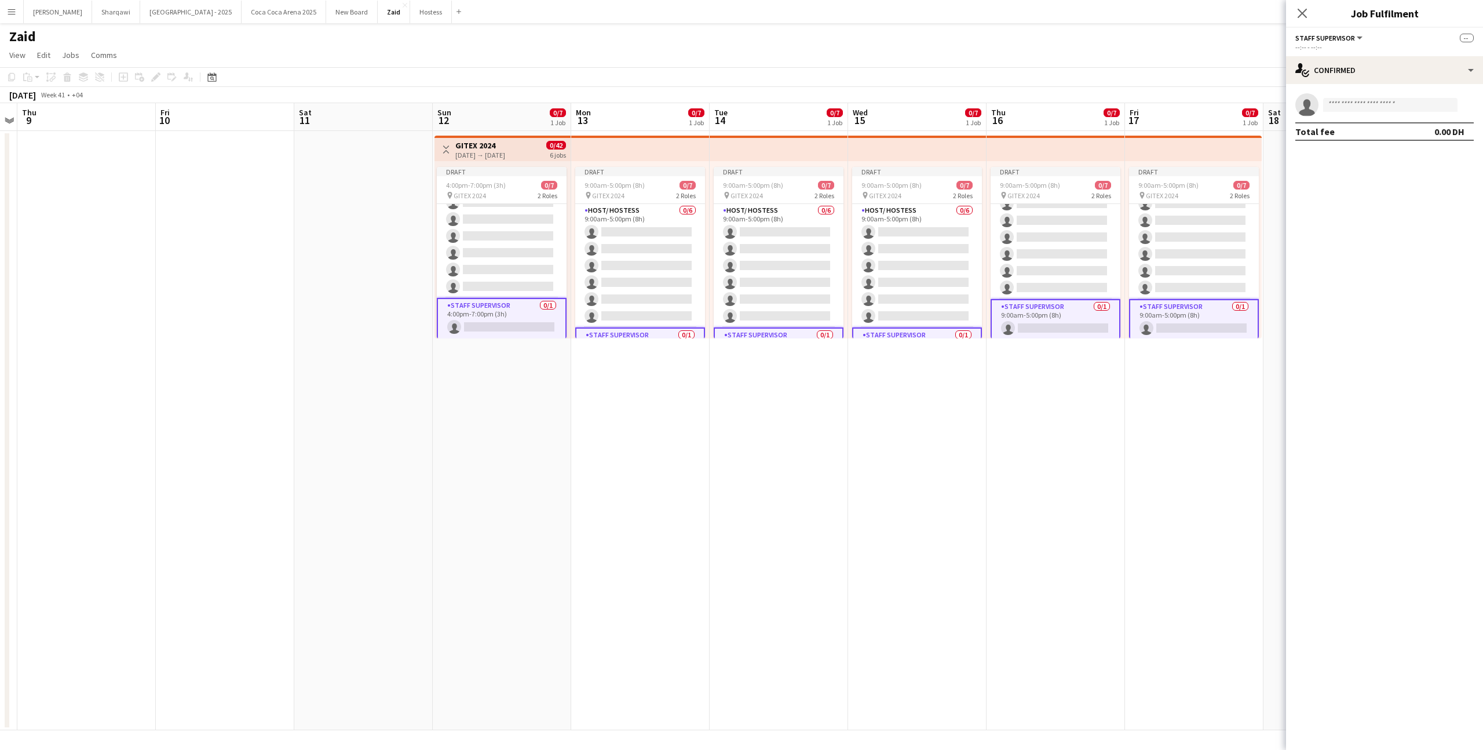
click at [1104, 405] on app-date-cell "Draft 9:00am-5:00pm (8h) 0/7 pin GITEX 2024 2 Roles Host/ Hostess 0/6 9:00am-5:…" at bounding box center [1056, 430] width 138 height 599
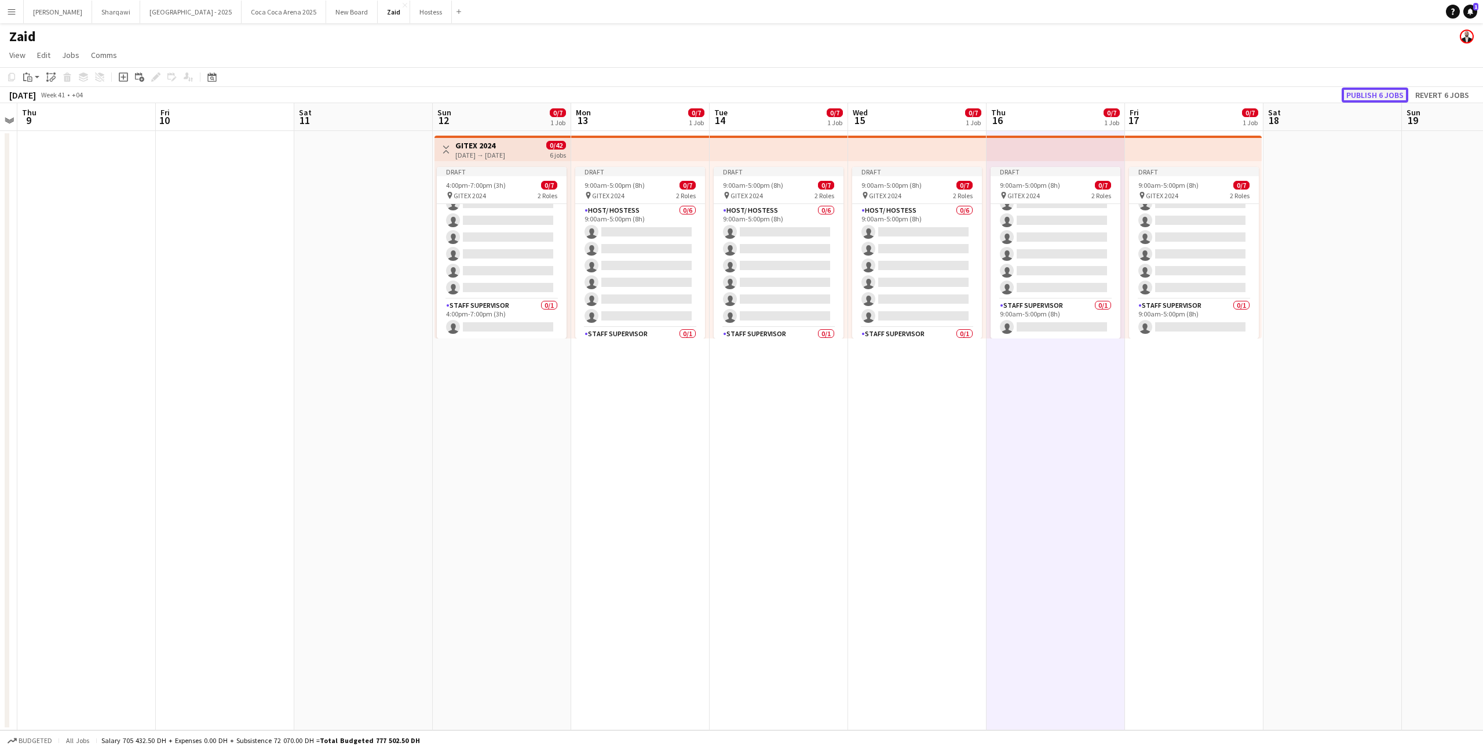
click at [1371, 96] on button "Publish 6 jobs" at bounding box center [1375, 94] width 67 height 15
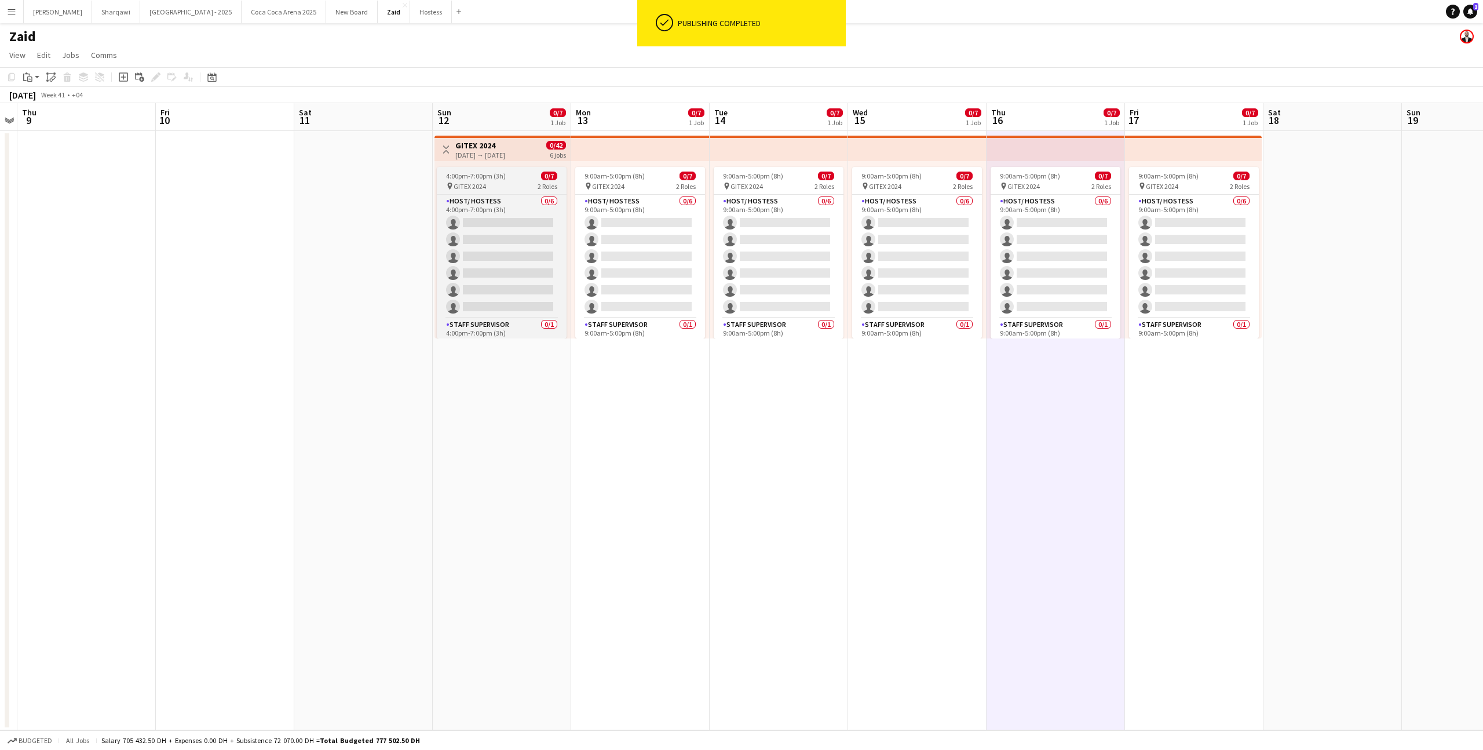
click at [545, 184] on span "2 Roles" at bounding box center [548, 186] width 20 height 9
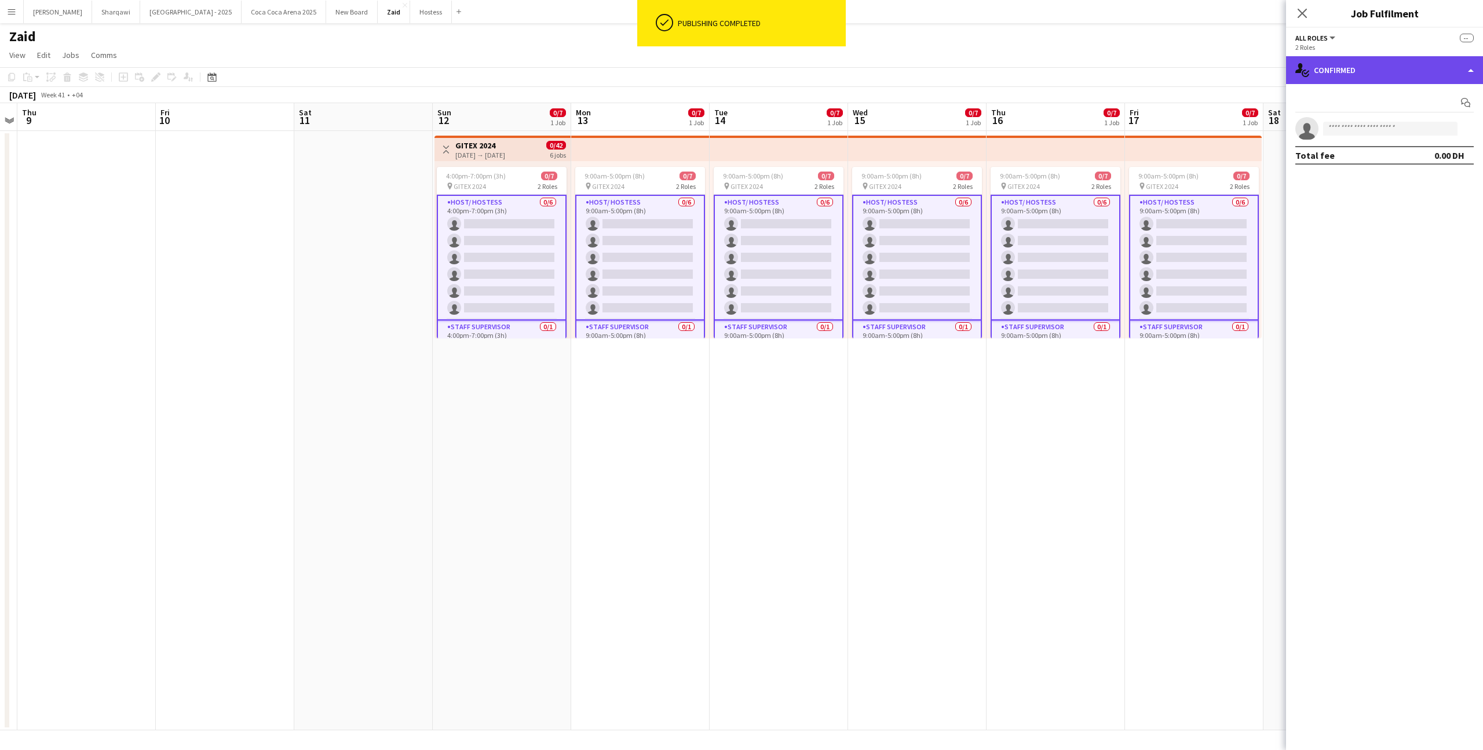
click at [1331, 70] on div "single-neutral-actions-check-2 Confirmed" at bounding box center [1384, 70] width 197 height 28
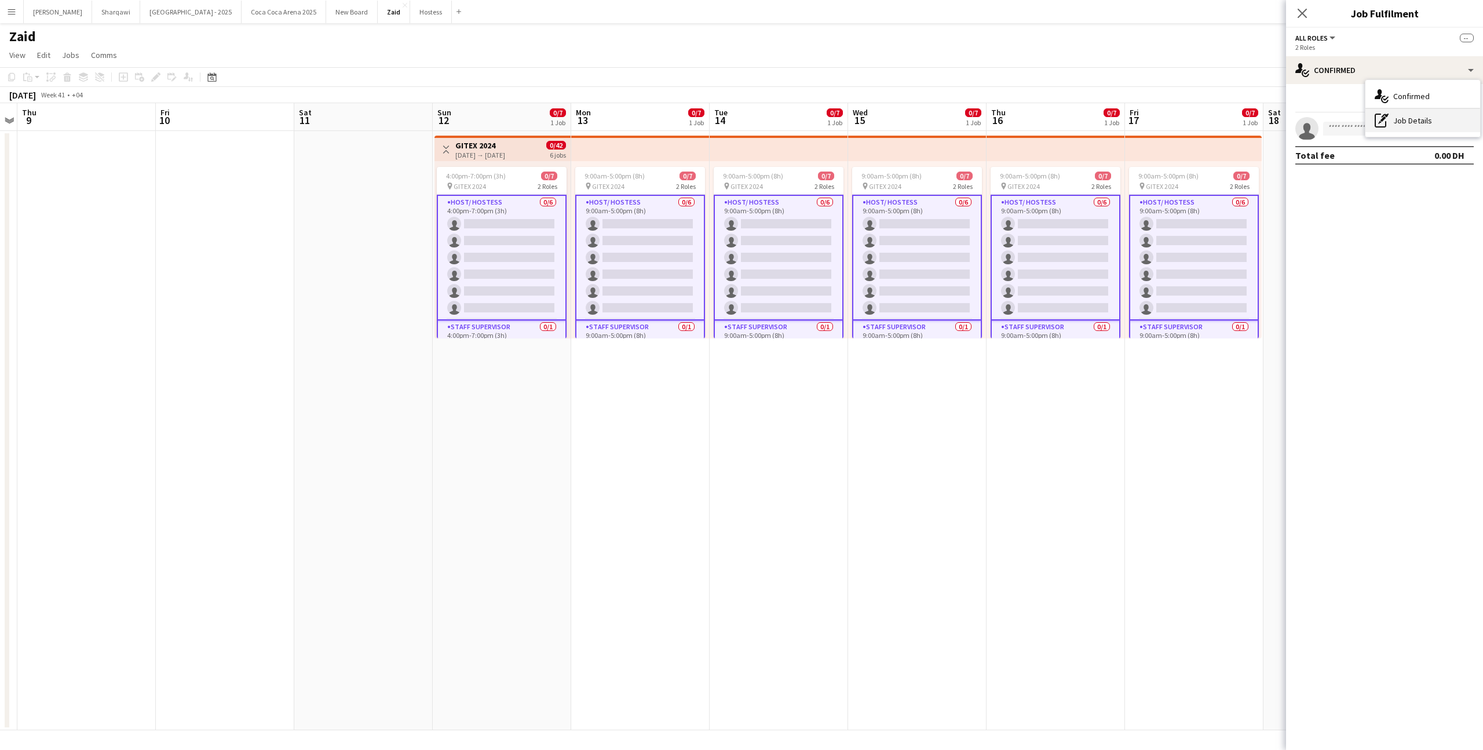
click at [1411, 122] on div "pen-write Job Details" at bounding box center [1422, 120] width 115 height 23
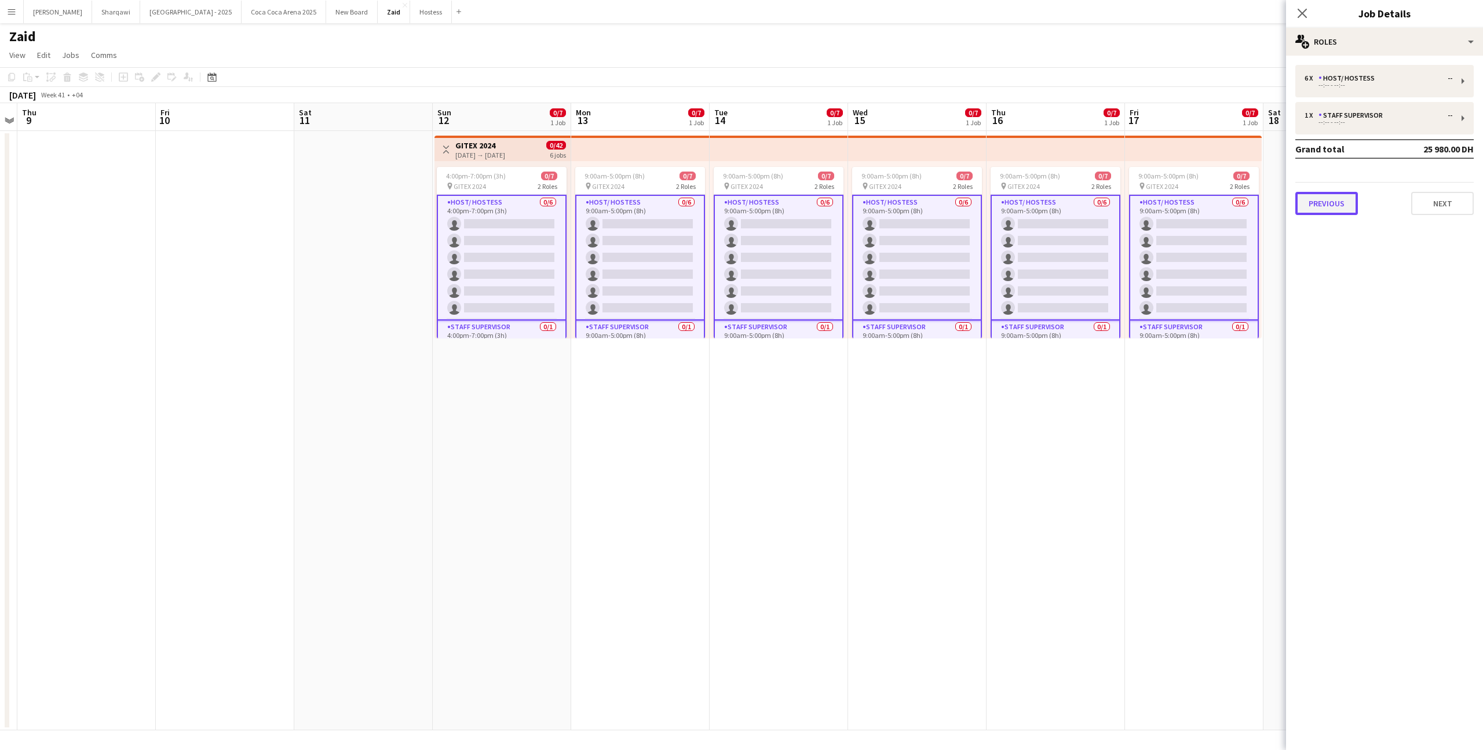
click at [1338, 206] on button "Previous" at bounding box center [1326, 203] width 63 height 23
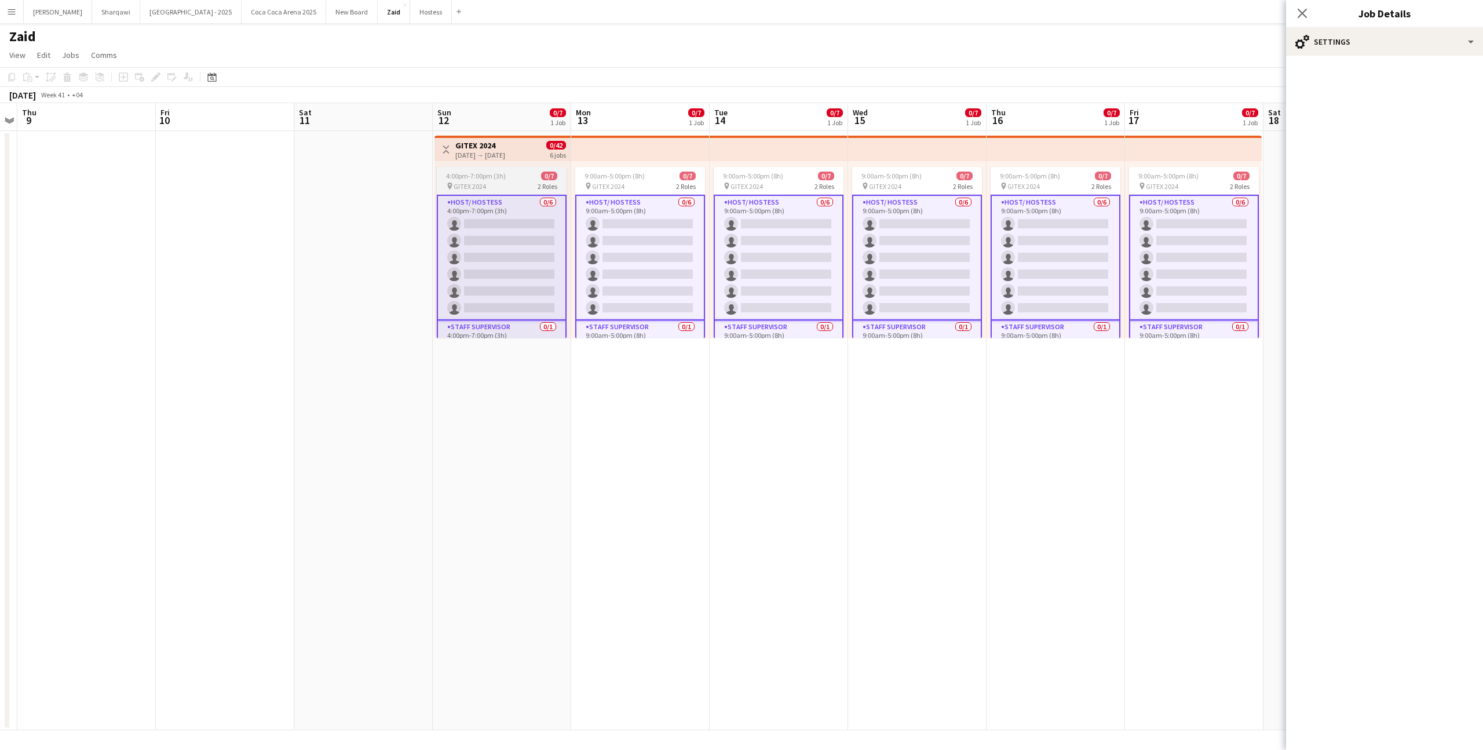
click at [534, 171] on div "4:00pm-7:00pm (3h) 0/7" at bounding box center [502, 175] width 130 height 9
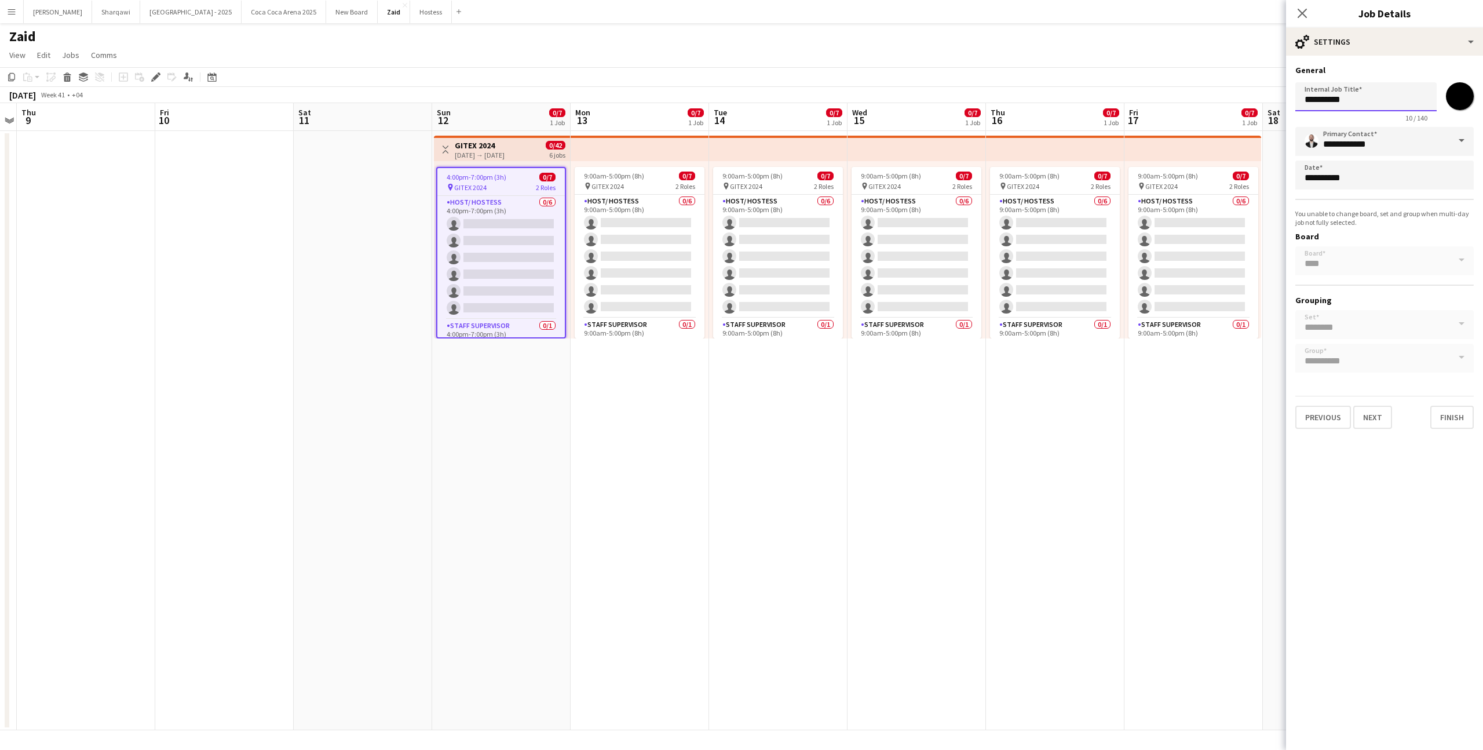
click at [1375, 98] on input "**********" at bounding box center [1365, 96] width 141 height 29
type input "********"
type input "**********"
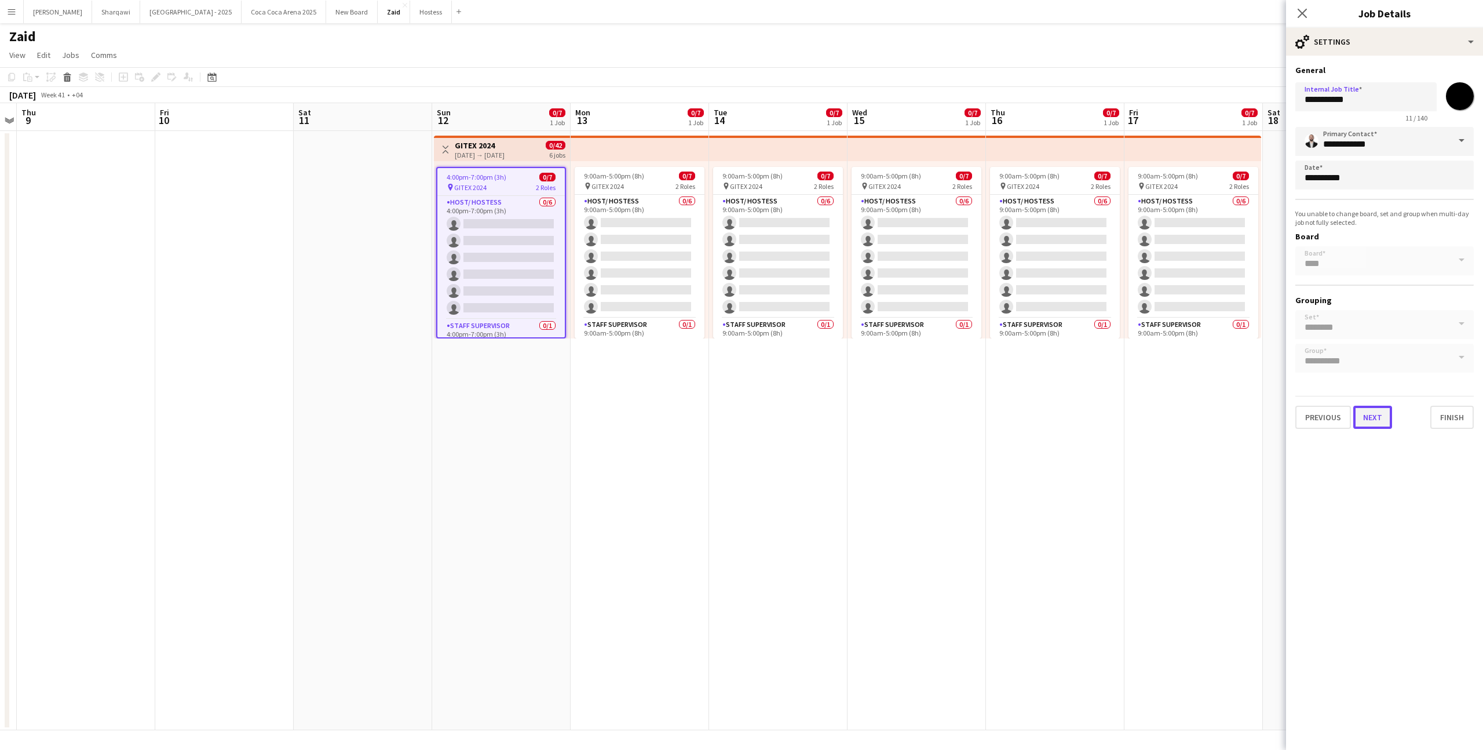
click at [1379, 416] on button "Next" at bounding box center [1372, 417] width 39 height 23
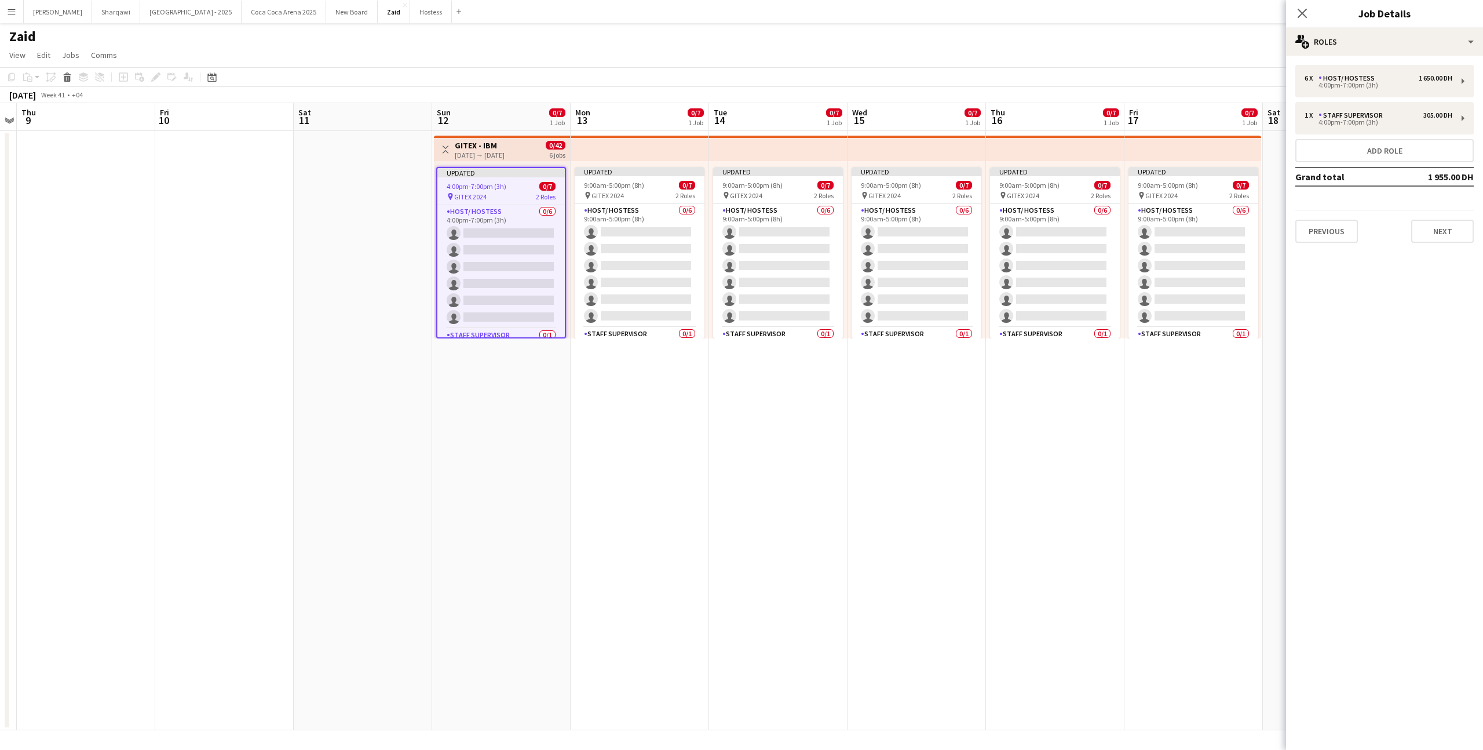
click at [1393, 60] on div "6 x Host/ Hostess 1 650.00 DH 4:00pm-7:00pm (3h) 1 x Staff Supervisor 305.00 DH…" at bounding box center [1384, 154] width 197 height 196
click at [1396, 89] on div "6 x Host/ Hostess 1 650.00 DH 4:00pm-7:00pm (3h)" at bounding box center [1384, 81] width 178 height 32
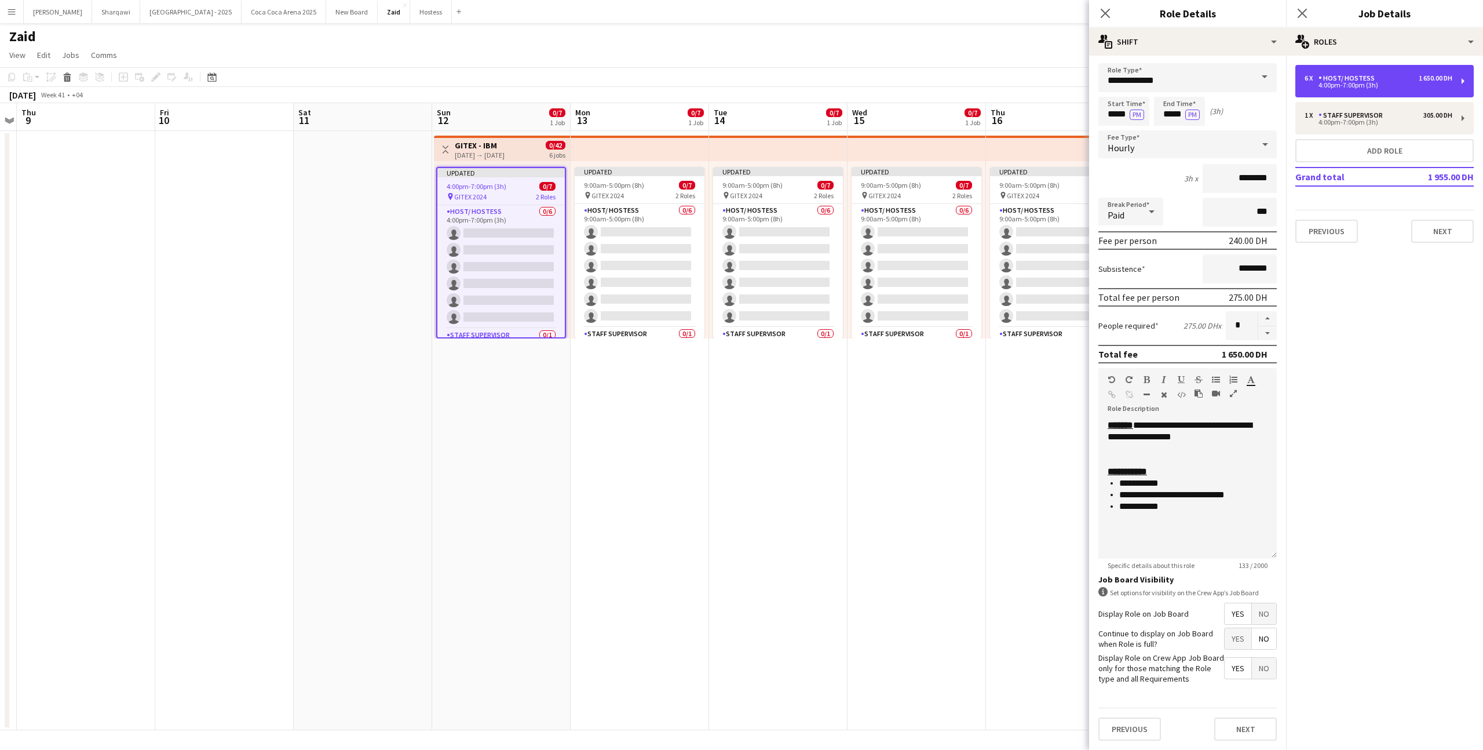
scroll to position [0, 0]
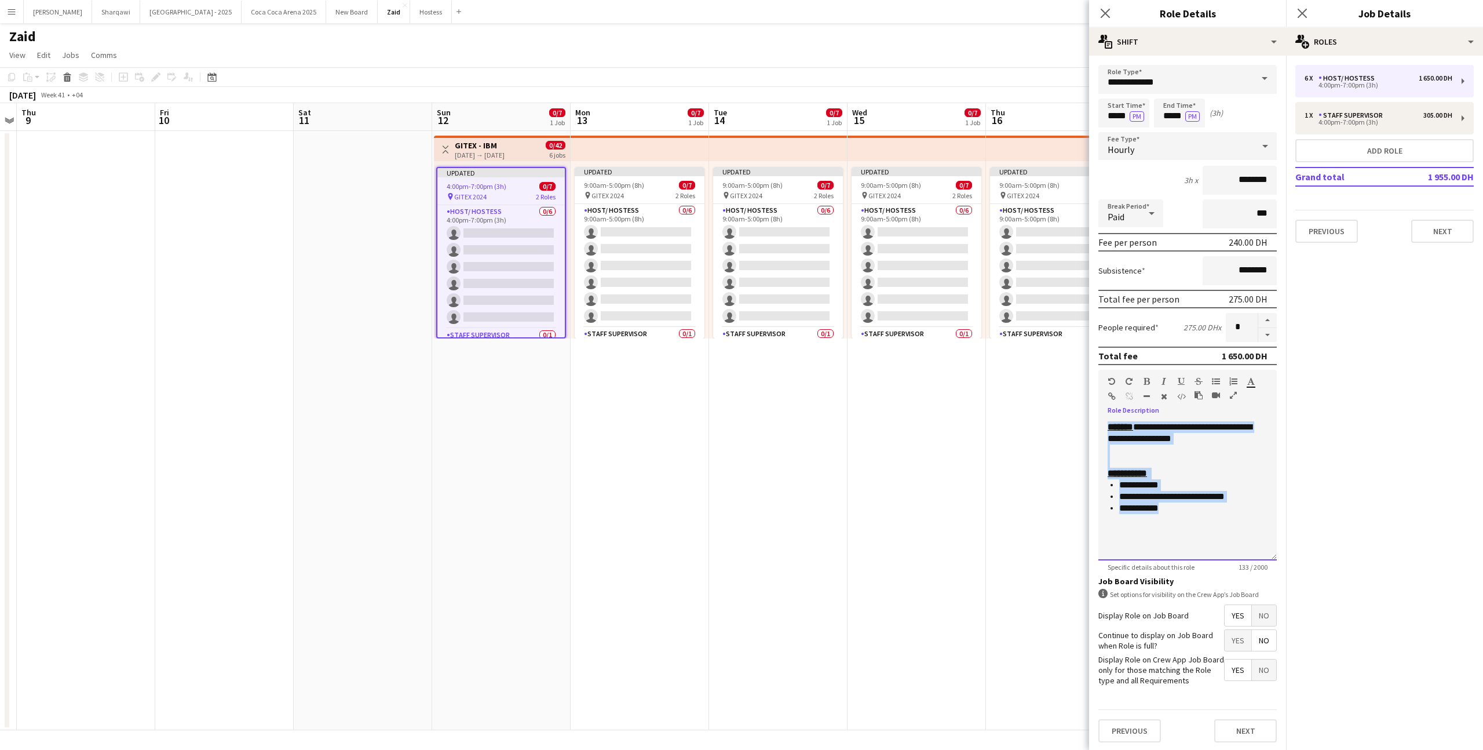
drag, startPoint x: 1203, startPoint y: 519, endPoint x: 1118, endPoint y: 416, distance: 133.7
click at [1118, 415] on div "**********" at bounding box center [1187, 486] width 178 height 147
click at [958, 397] on app-date-cell "Updated 9:00am-5:00pm (8h) 0/7 pin GITEX 2024 2 Roles Host/ Hostess 0/6 9:00am-…" at bounding box center [917, 430] width 138 height 599
